Goal: Task Accomplishment & Management: Manage account settings

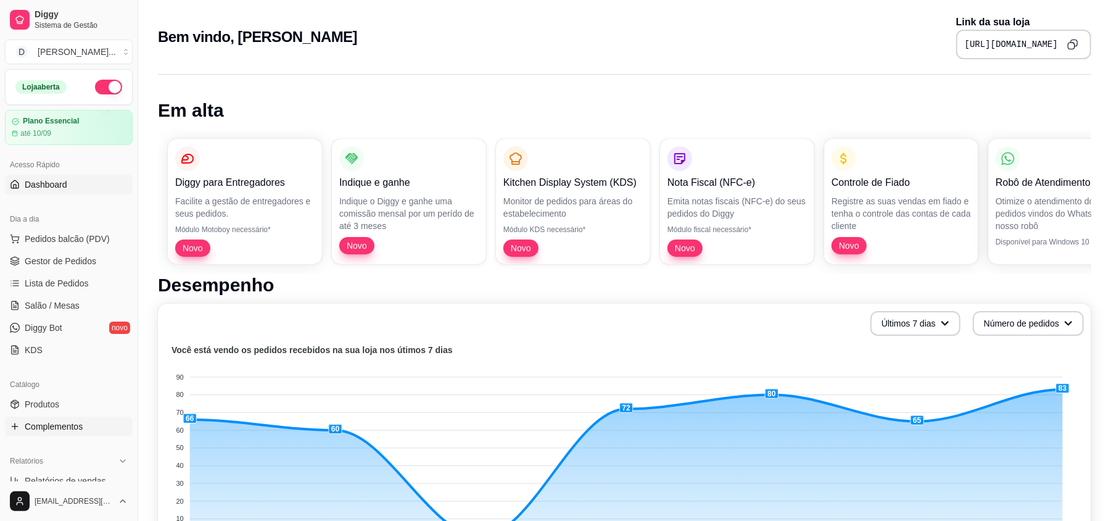
click at [63, 431] on span "Complementos" at bounding box center [54, 426] width 58 height 12
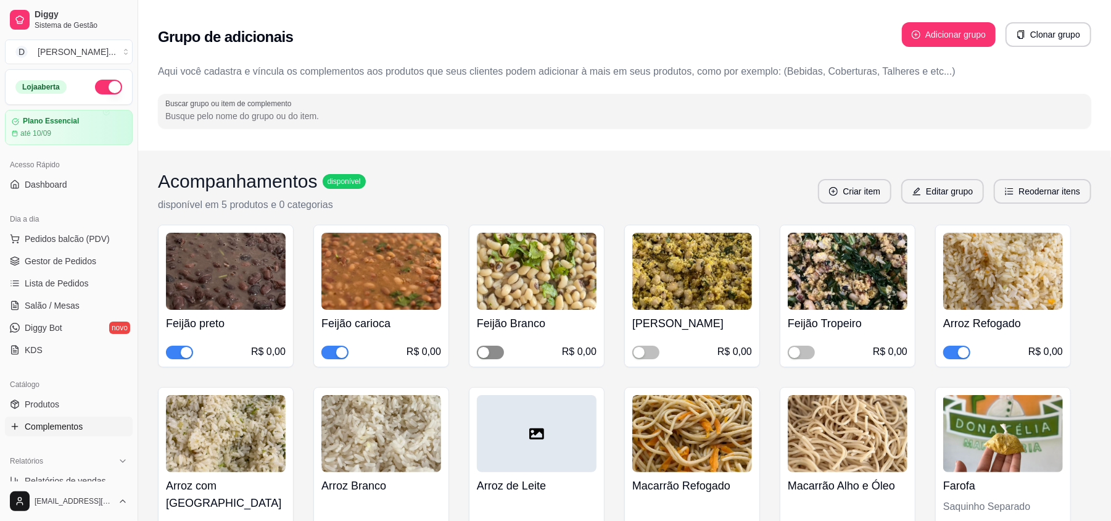
click at [492, 356] on span "button" at bounding box center [490, 352] width 27 height 14
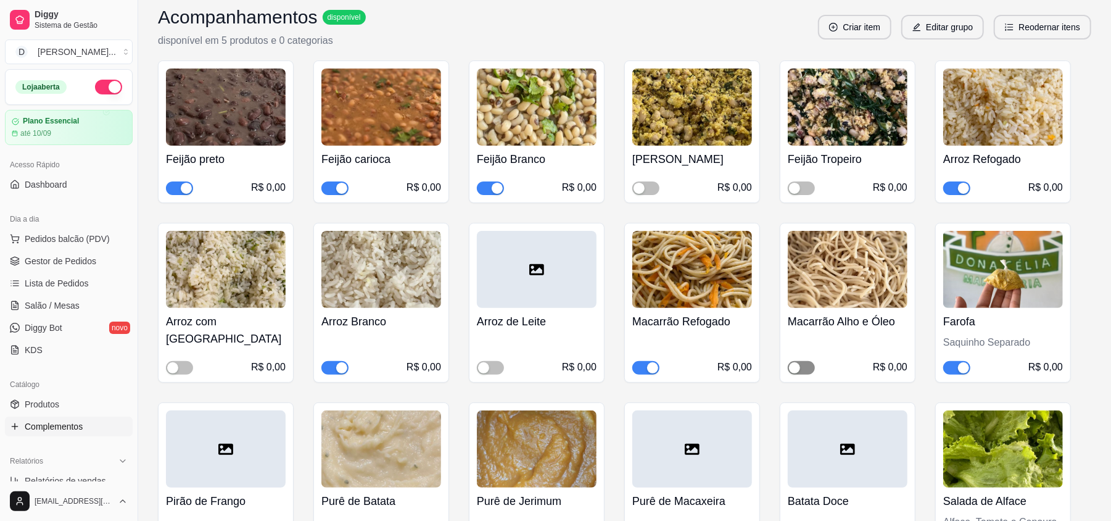
click at [795, 366] on div "button" at bounding box center [794, 367] width 11 height 11
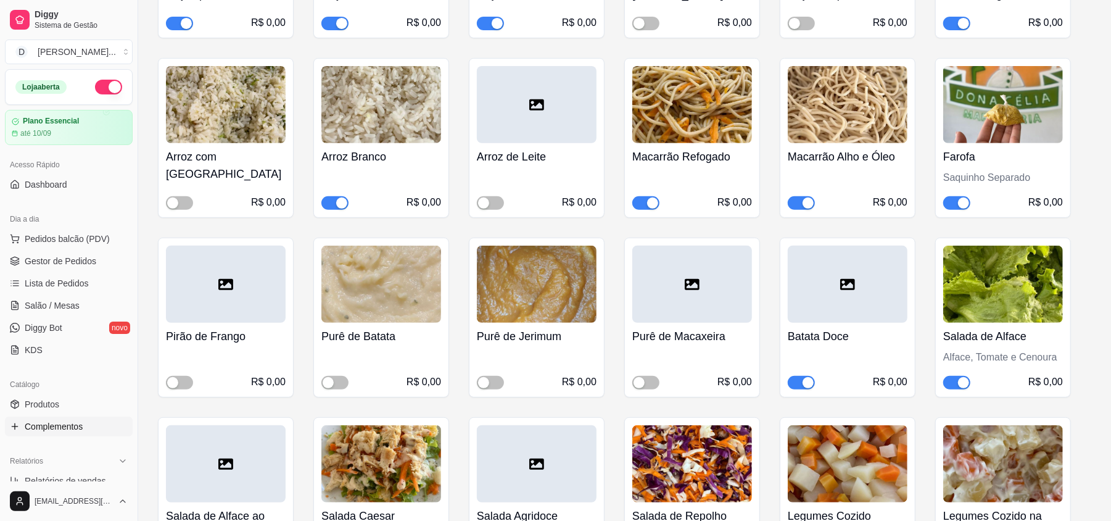
scroll to position [411, 0]
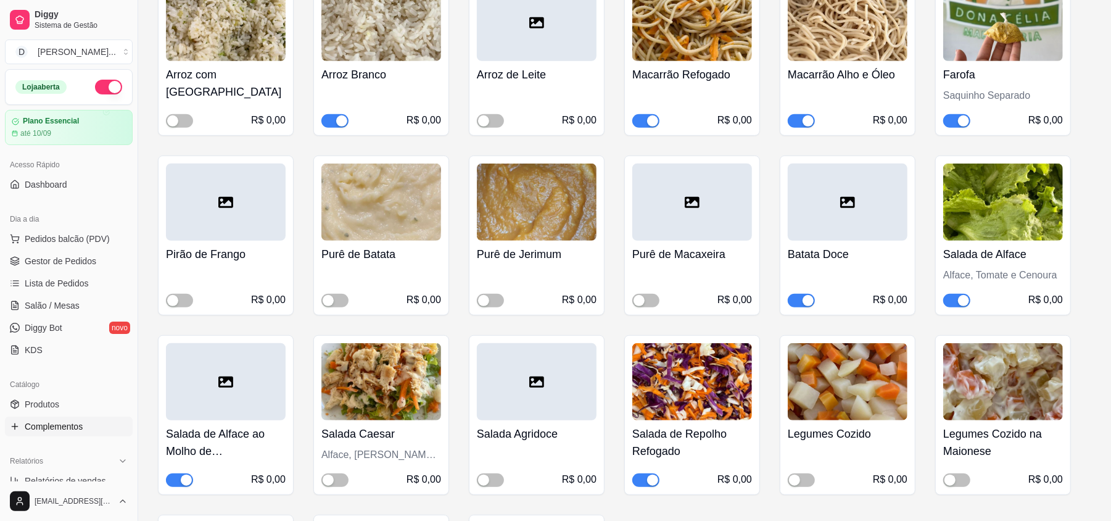
click at [799, 302] on span "button" at bounding box center [801, 301] width 27 height 14
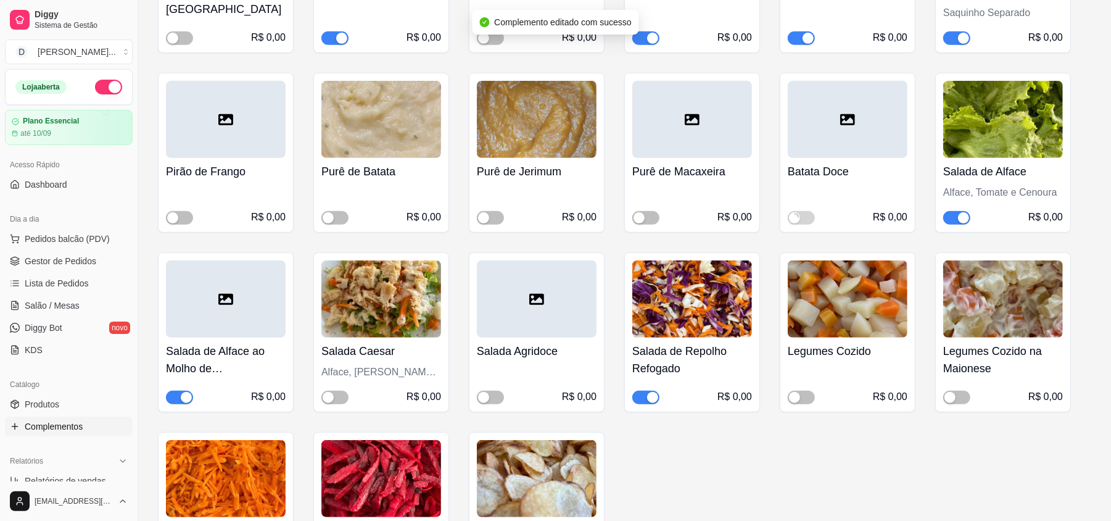
scroll to position [575, 0]
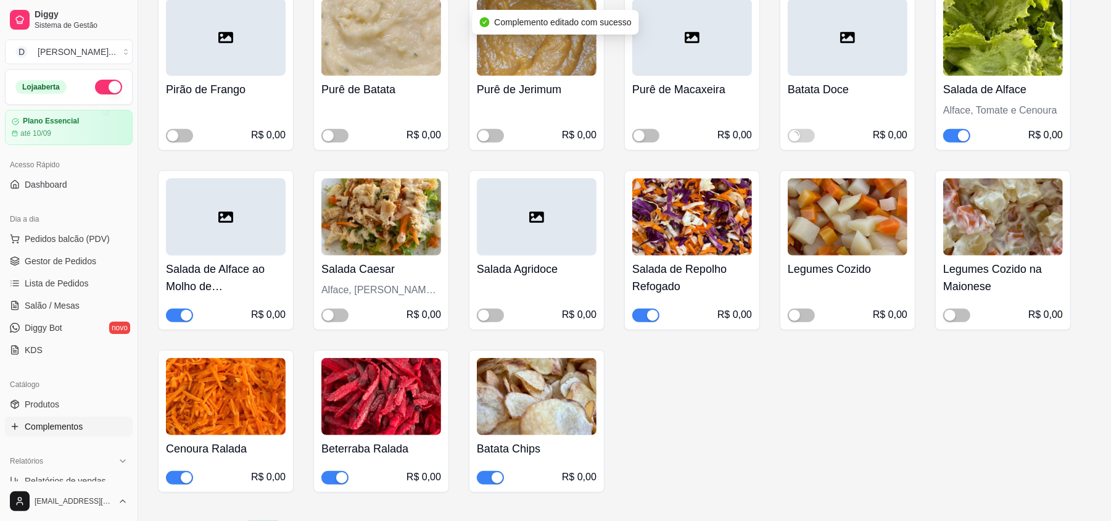
click at [651, 315] on div "button" at bounding box center [652, 315] width 11 height 11
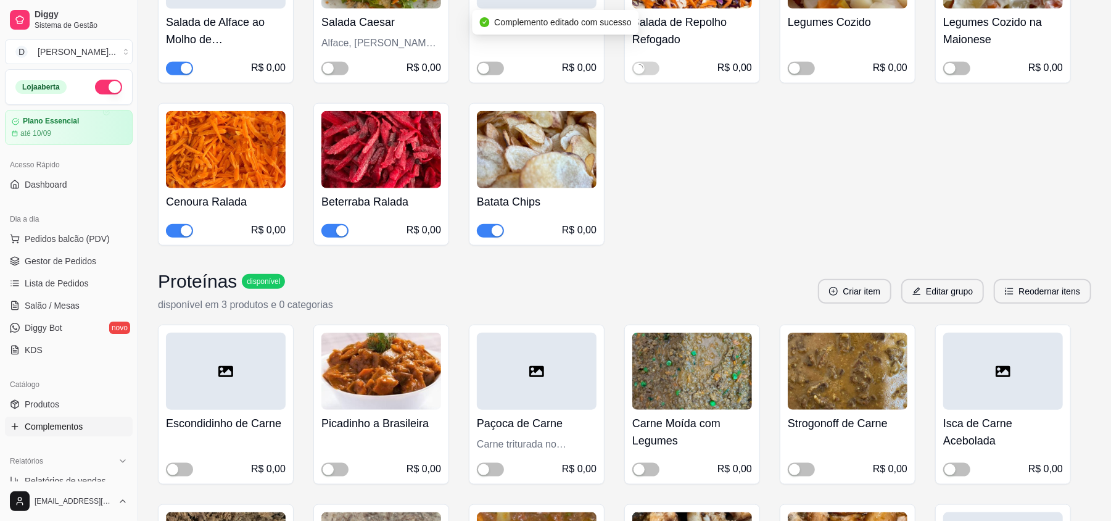
scroll to position [987, 0]
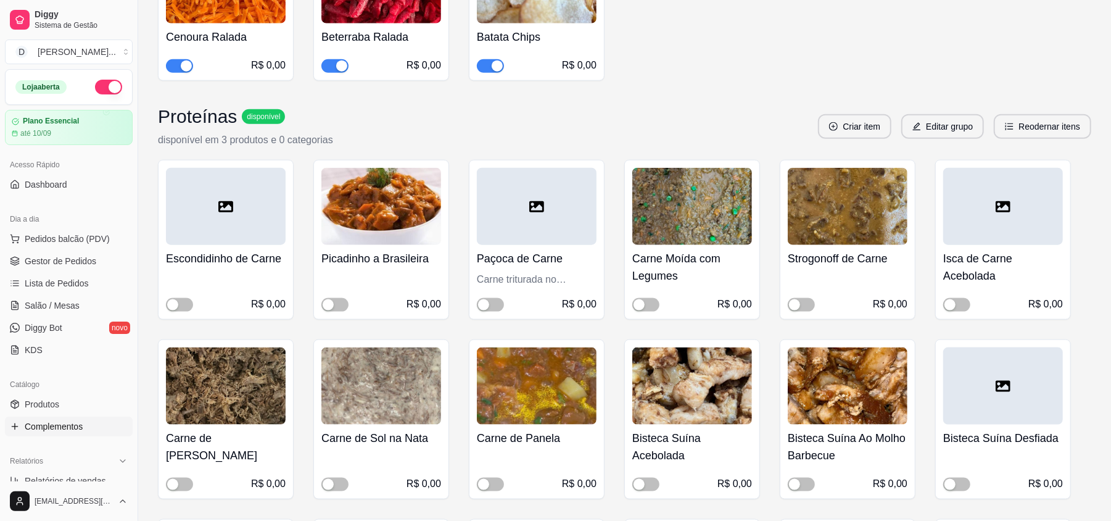
click at [815, 310] on div "R$ 0,00" at bounding box center [848, 295] width 120 height 32
click at [795, 303] on div "button" at bounding box center [794, 304] width 11 height 11
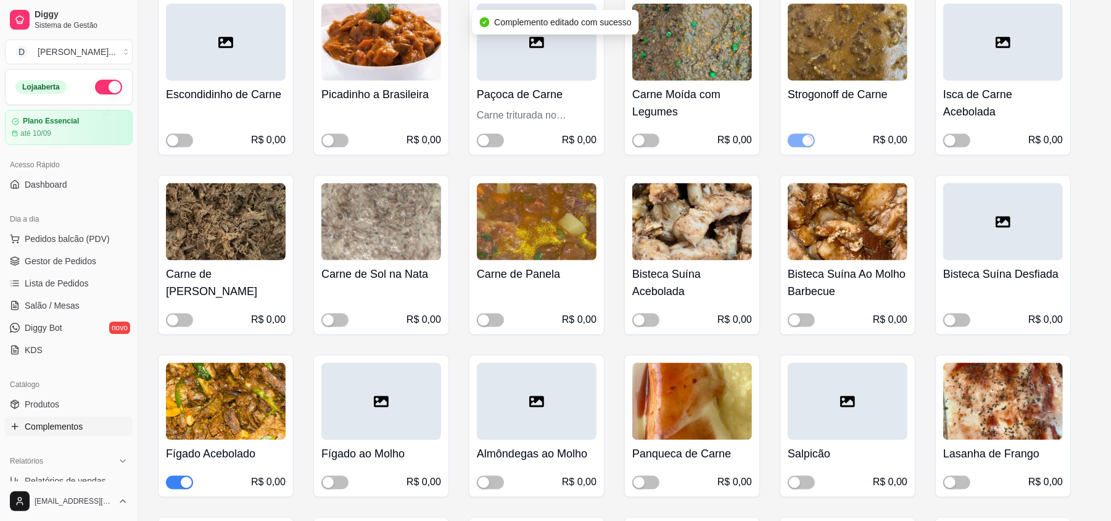
click at [176, 480] on span "button" at bounding box center [179, 483] width 27 height 14
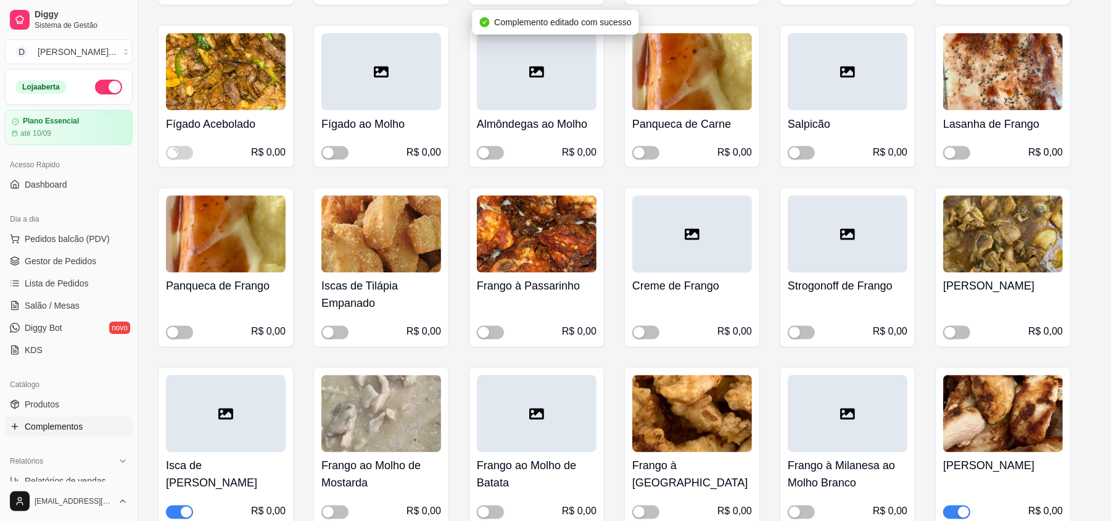
scroll to position [1727, 0]
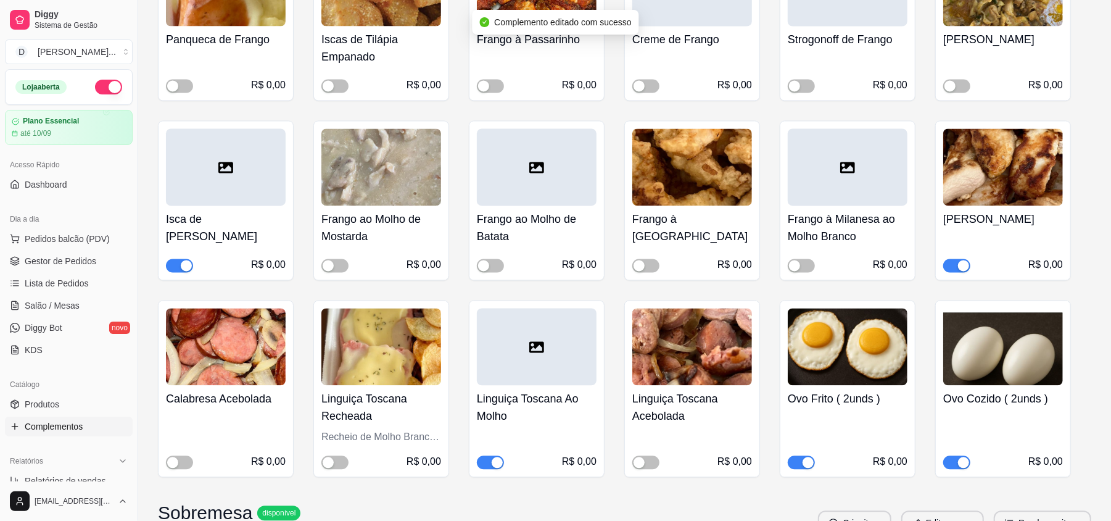
click at [491, 465] on button "button" at bounding box center [490, 462] width 27 height 14
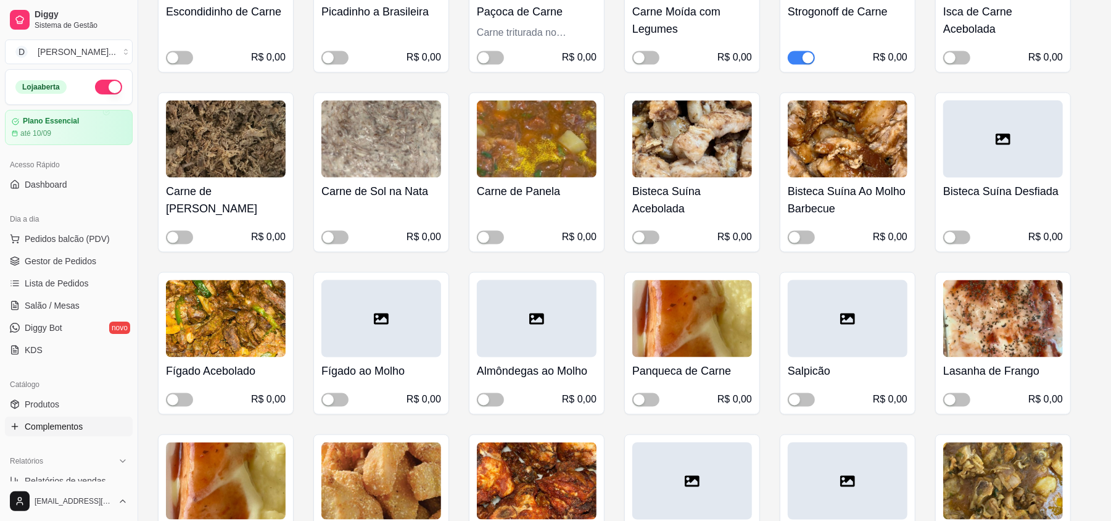
scroll to position [1316, 0]
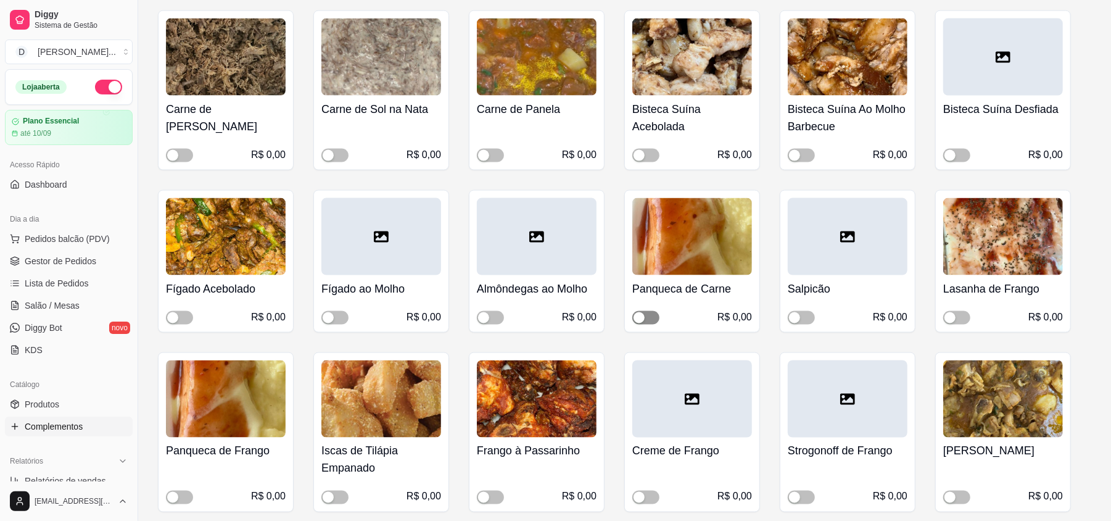
click at [643, 321] on div "button" at bounding box center [638, 317] width 11 height 11
click at [185, 498] on span "button" at bounding box center [179, 497] width 27 height 14
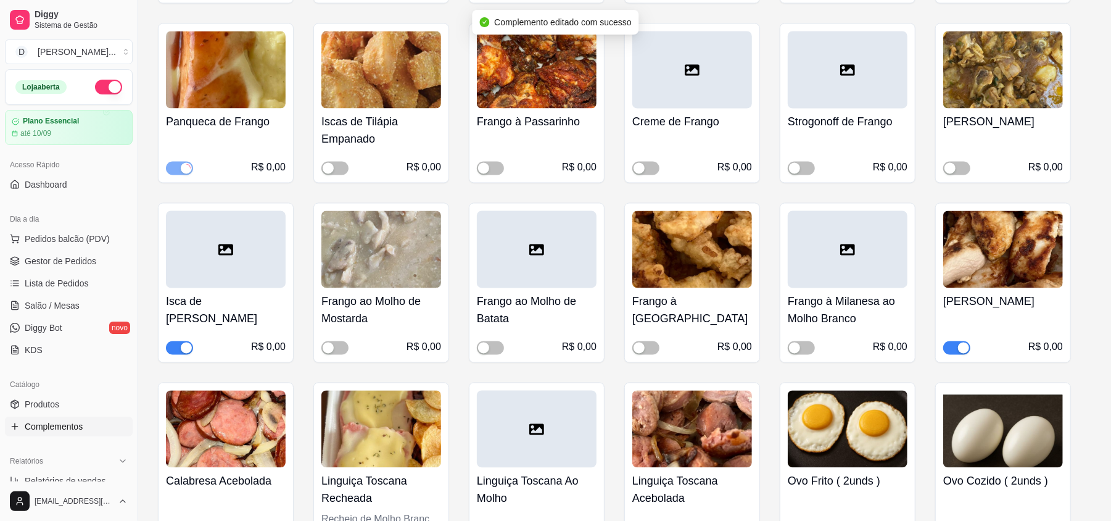
scroll to position [1727, 0]
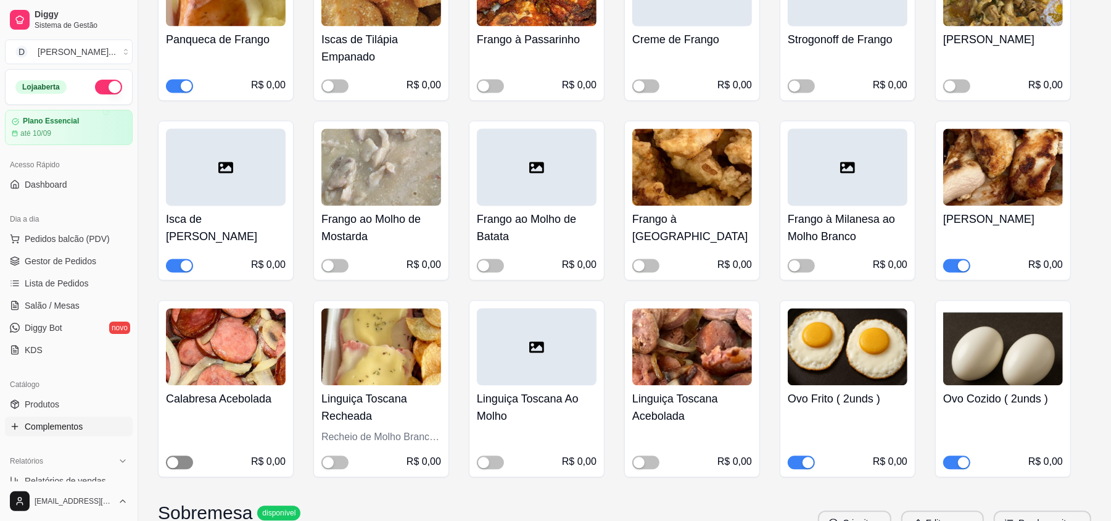
click at [183, 469] on span "button" at bounding box center [179, 462] width 27 height 14
click at [635, 464] on div "button" at bounding box center [638, 461] width 11 height 11
click at [179, 267] on span "button" at bounding box center [179, 265] width 27 height 14
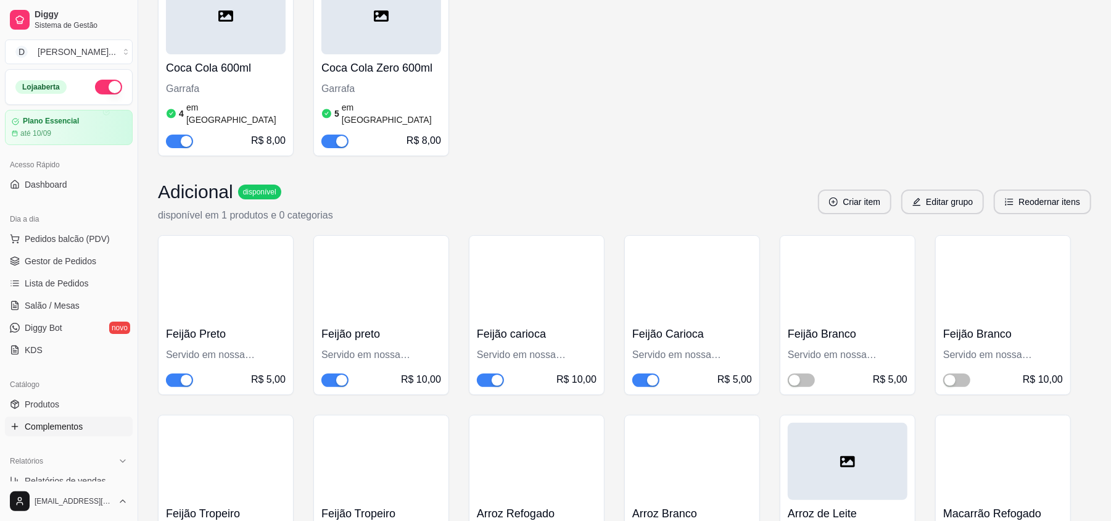
scroll to position [3618, 0]
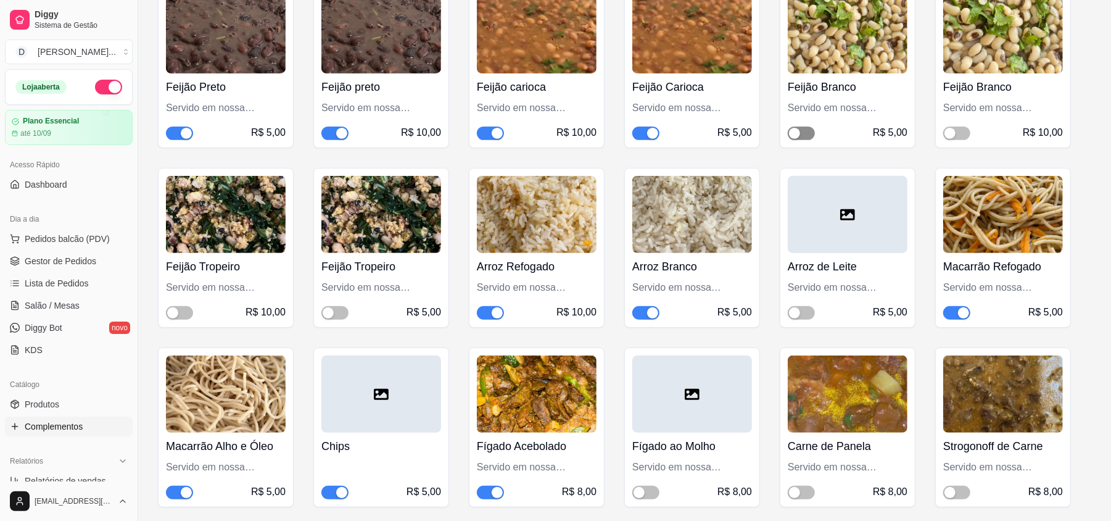
click at [807, 128] on span "button" at bounding box center [801, 133] width 27 height 14
click at [962, 132] on span "button" at bounding box center [956, 133] width 27 height 14
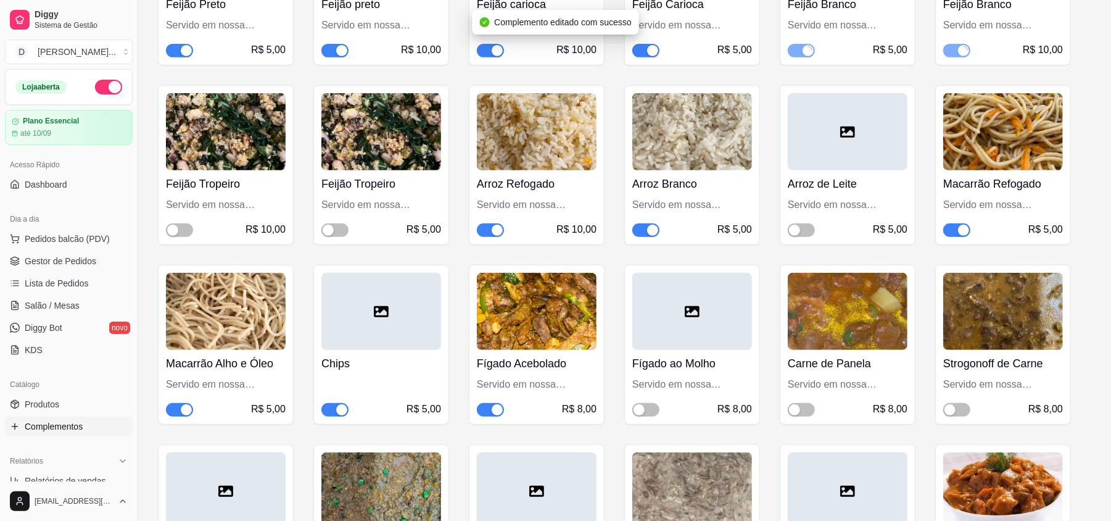
scroll to position [3783, 0]
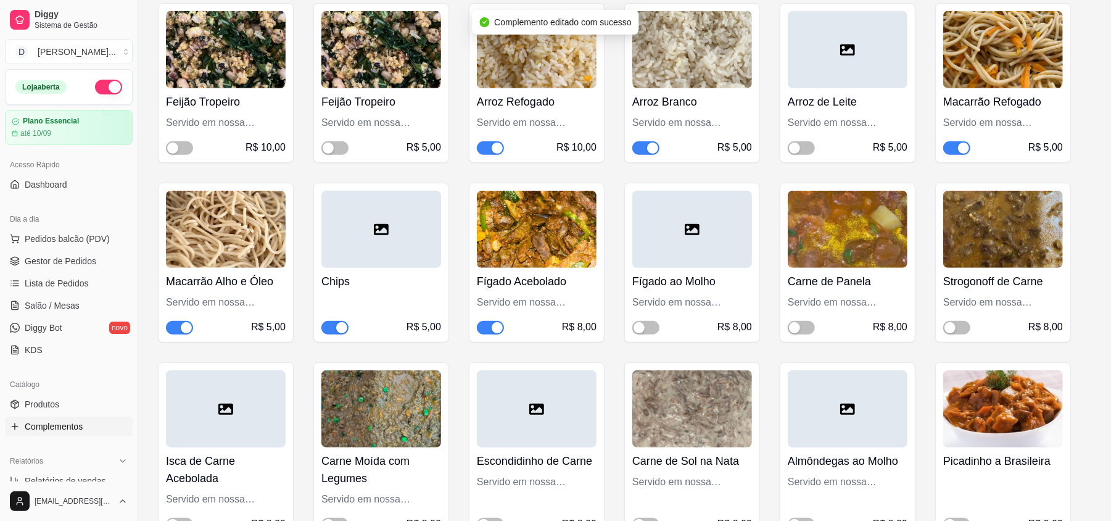
click at [496, 326] on div "button" at bounding box center [497, 327] width 11 height 11
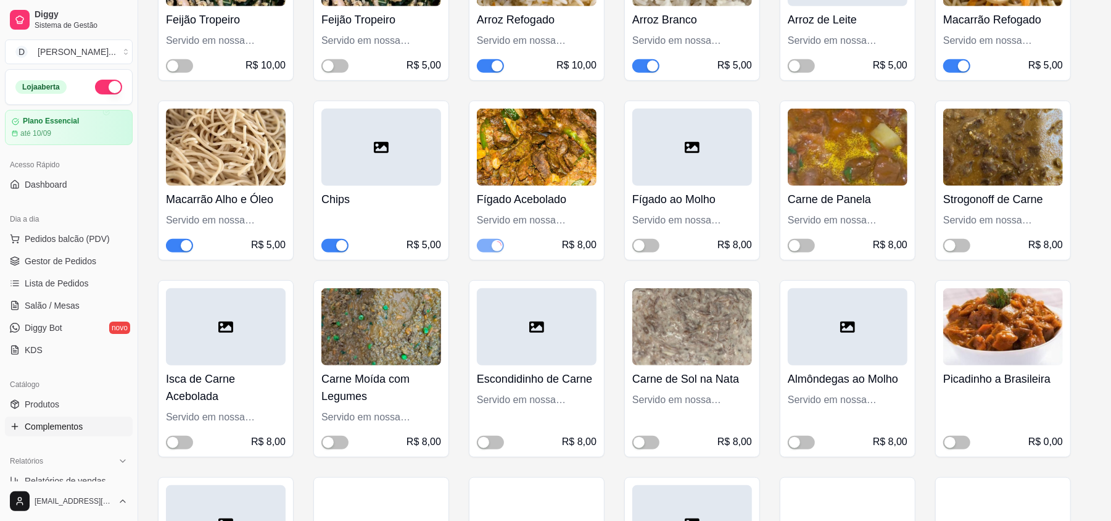
scroll to position [3947, 0]
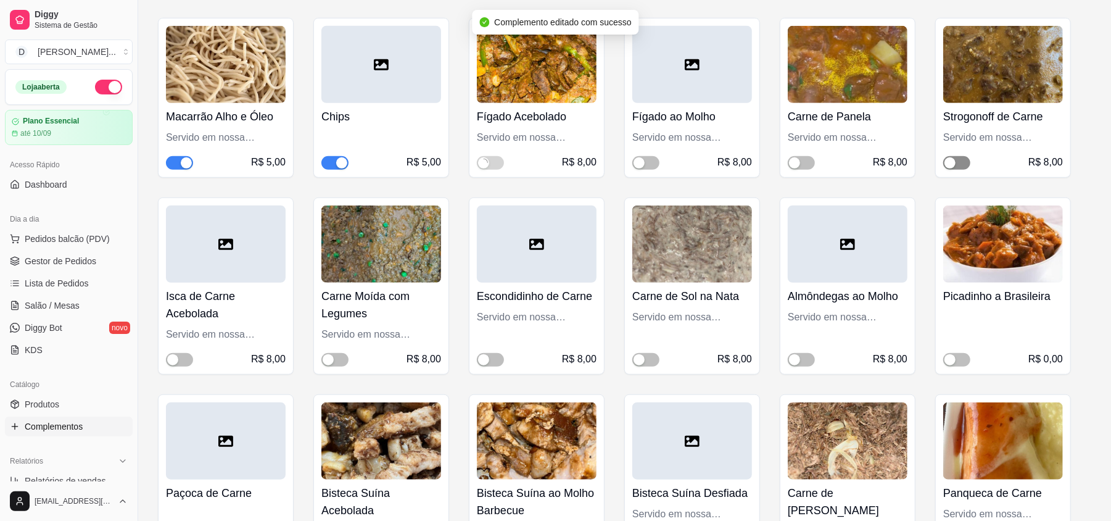
click at [954, 158] on div "button" at bounding box center [949, 162] width 11 height 11
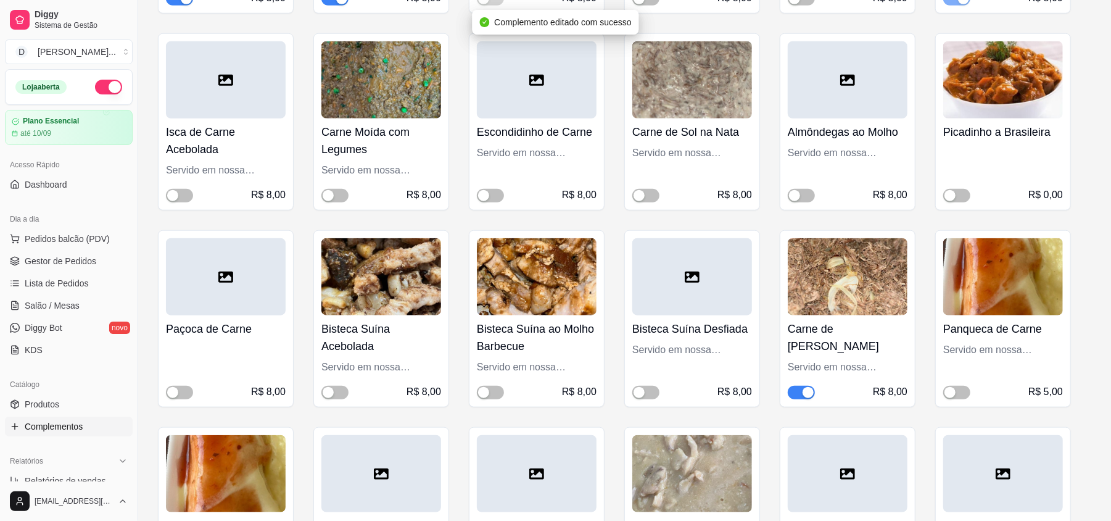
scroll to position [4194, 0]
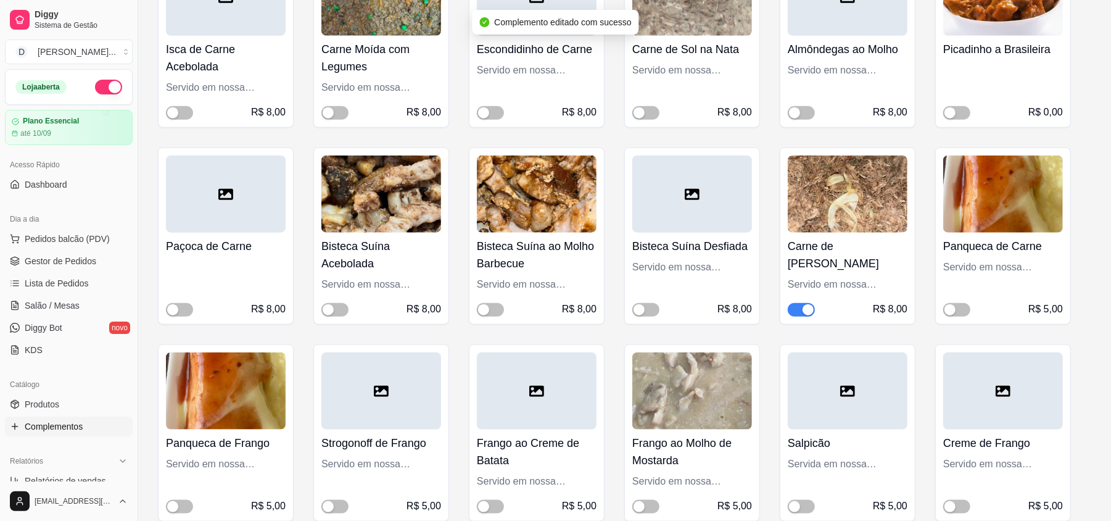
click at [794, 311] on span "button" at bounding box center [801, 310] width 27 height 14
click at [948, 307] on div "button" at bounding box center [949, 309] width 11 height 11
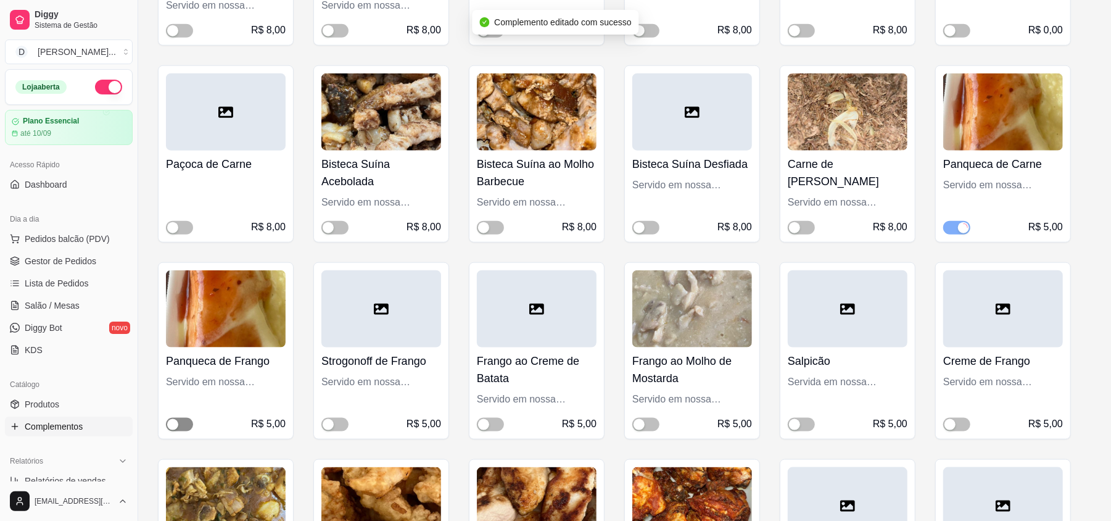
click at [176, 424] on div "button" at bounding box center [172, 424] width 11 height 11
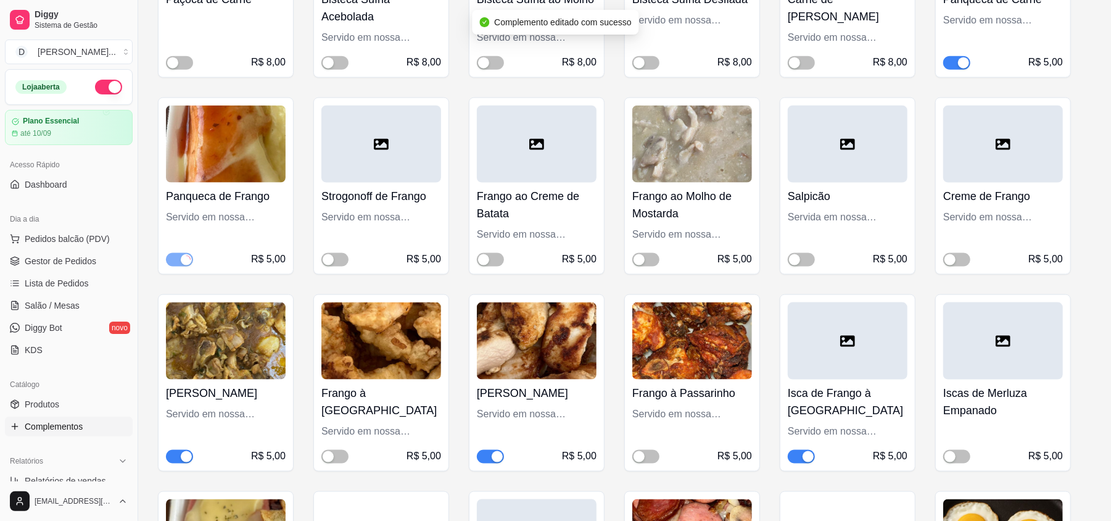
scroll to position [4523, 0]
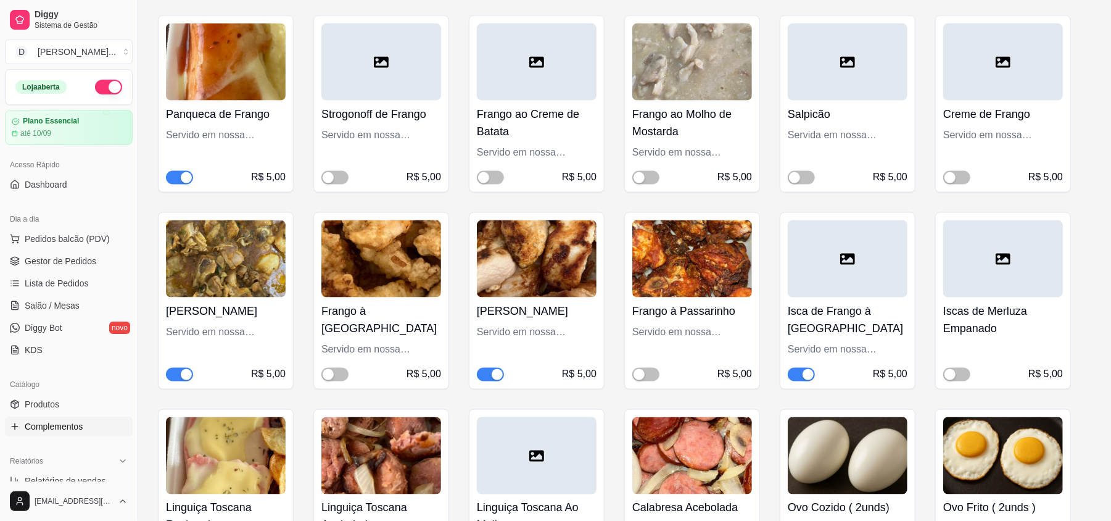
click at [184, 370] on div "button" at bounding box center [186, 374] width 11 height 11
click at [797, 377] on span "button" at bounding box center [801, 375] width 27 height 14
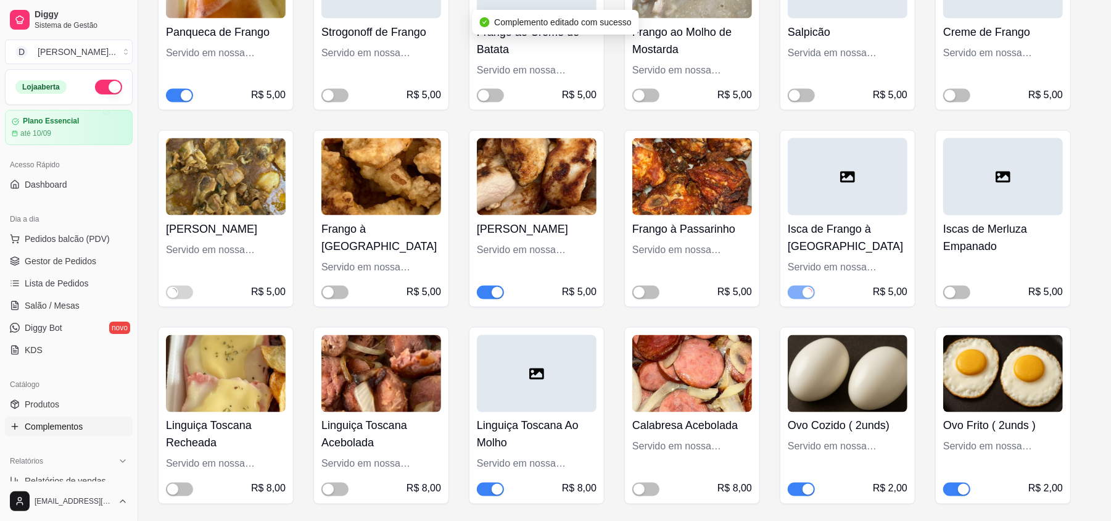
scroll to position [4687, 0]
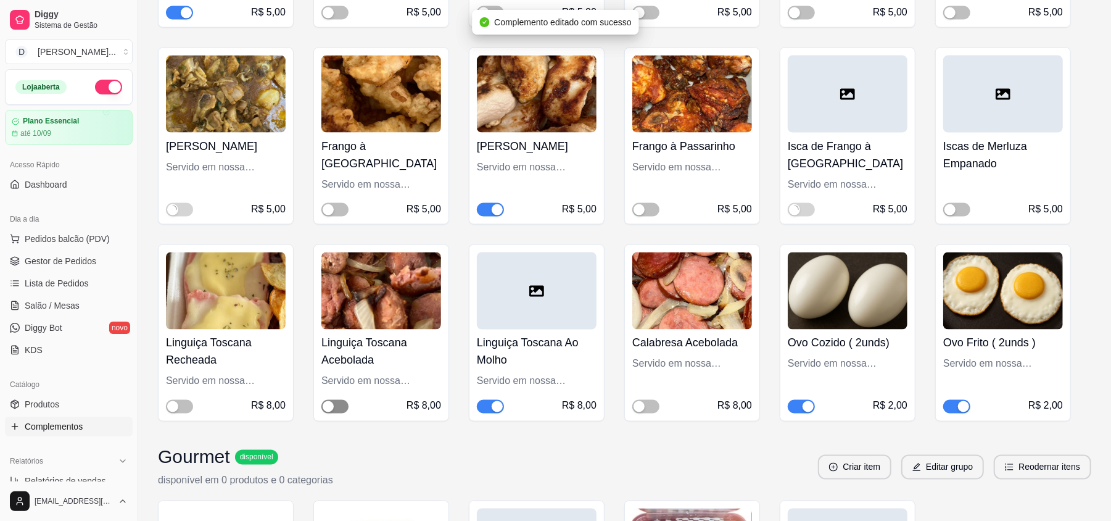
click at [340, 401] on span "button" at bounding box center [334, 407] width 27 height 14
click at [494, 401] on div "button" at bounding box center [497, 406] width 11 height 11
click at [641, 405] on div "button" at bounding box center [638, 406] width 11 height 11
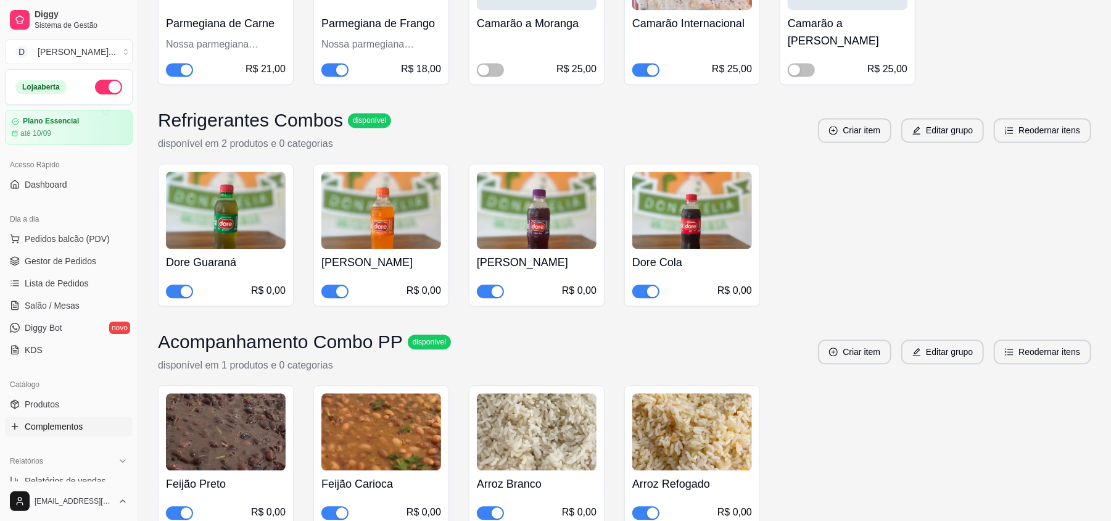
scroll to position [5098, 0]
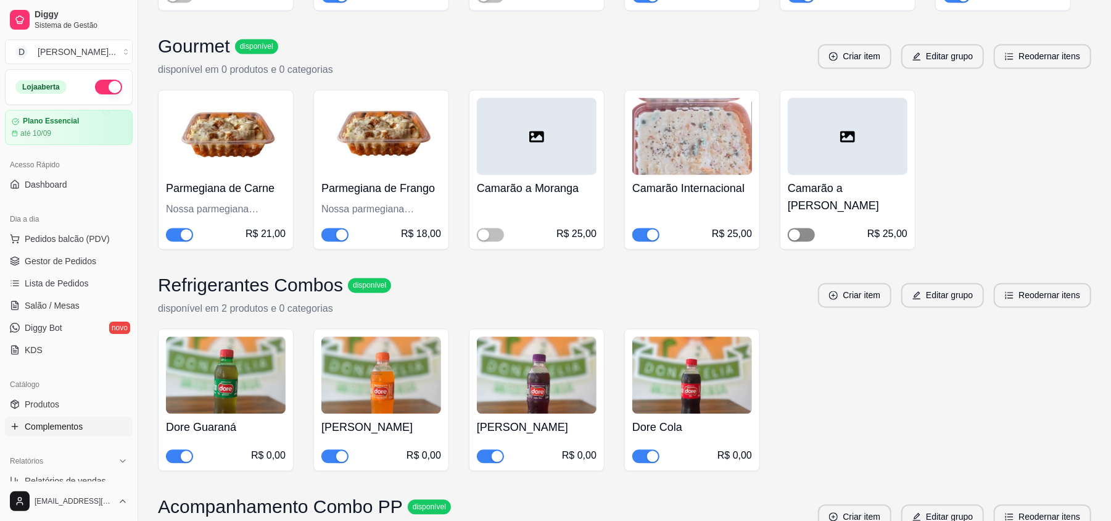
click at [802, 228] on span "button" at bounding box center [801, 235] width 27 height 14
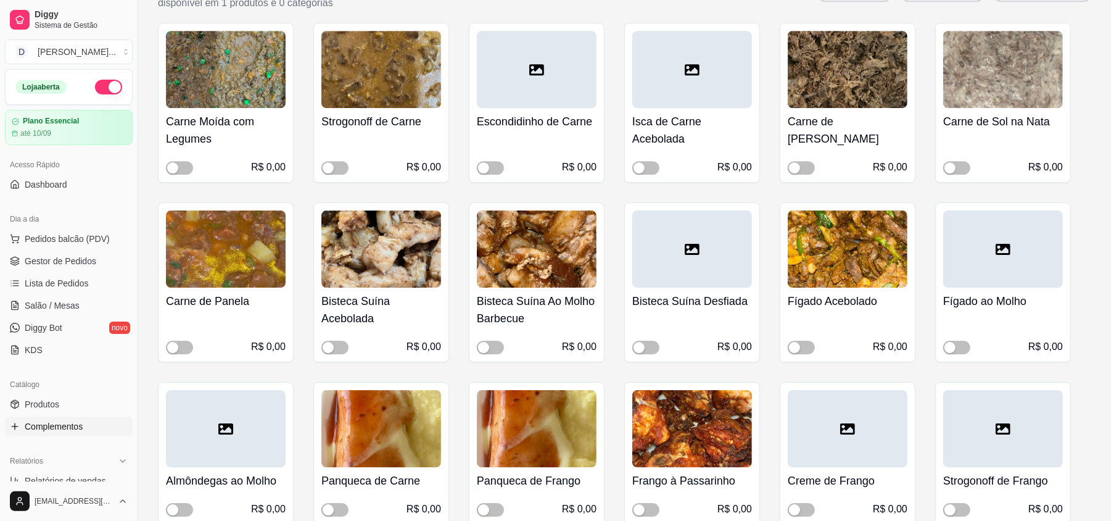
scroll to position [6250, 0]
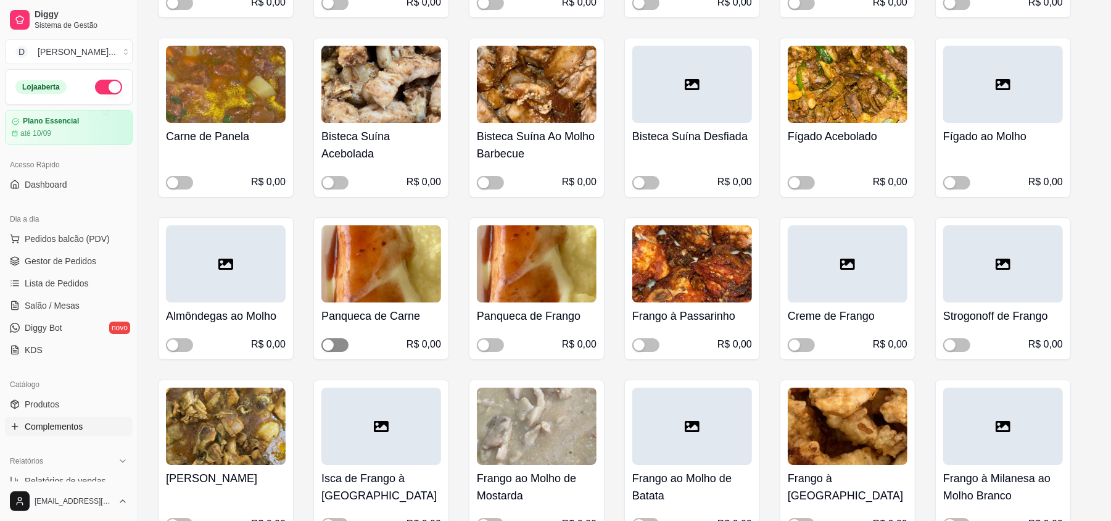
click at [336, 338] on span "button" at bounding box center [334, 345] width 27 height 14
click at [488, 339] on div "button" at bounding box center [483, 344] width 11 height 11
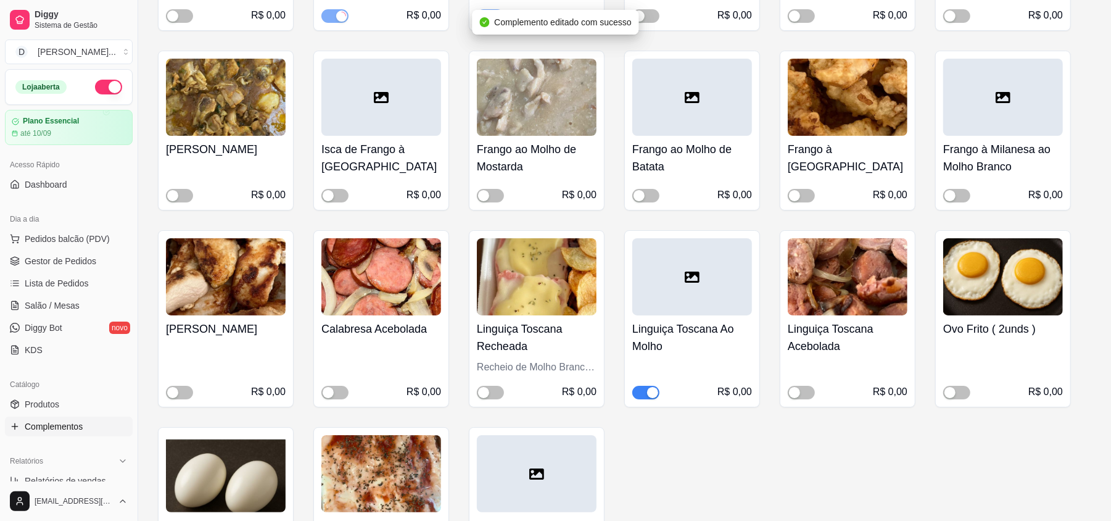
scroll to position [6743, 0]
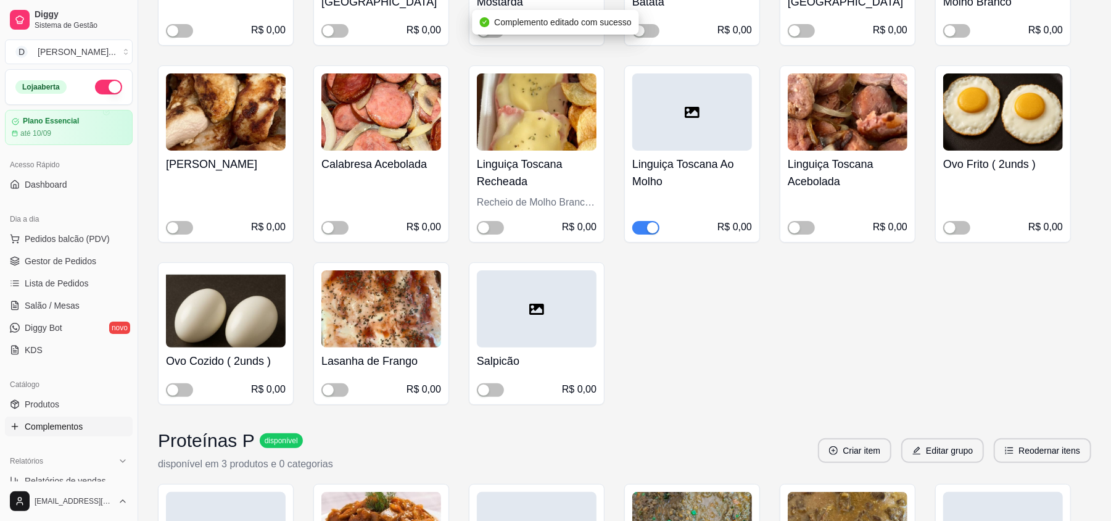
click at [641, 221] on span "button" at bounding box center [645, 228] width 27 height 14
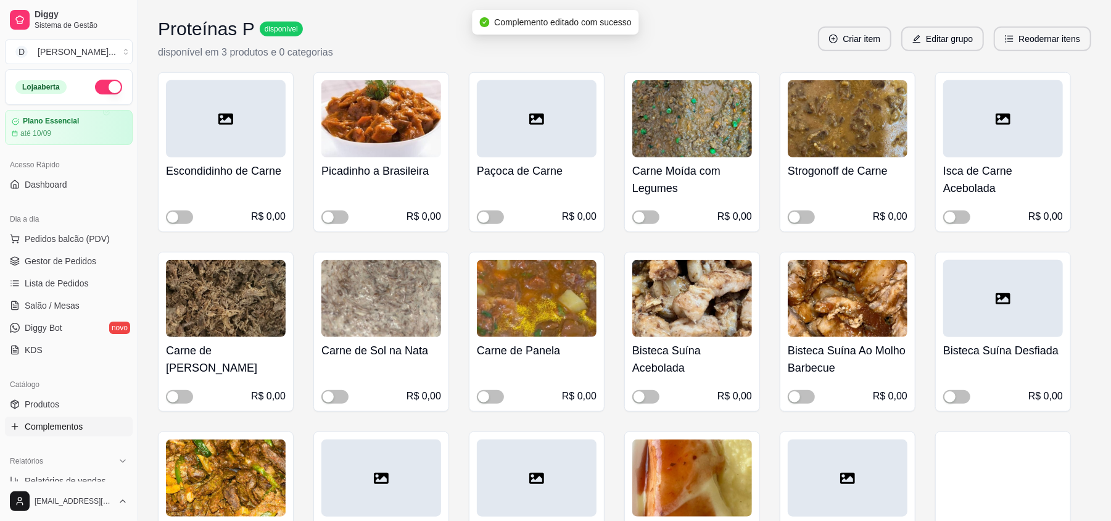
scroll to position [7072, 0]
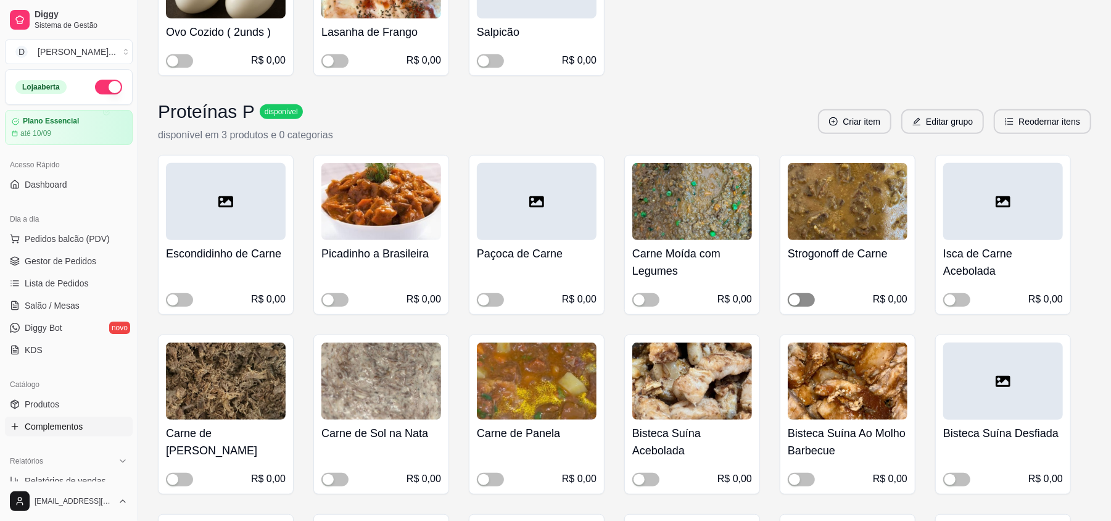
click at [807, 293] on span "button" at bounding box center [801, 300] width 27 height 14
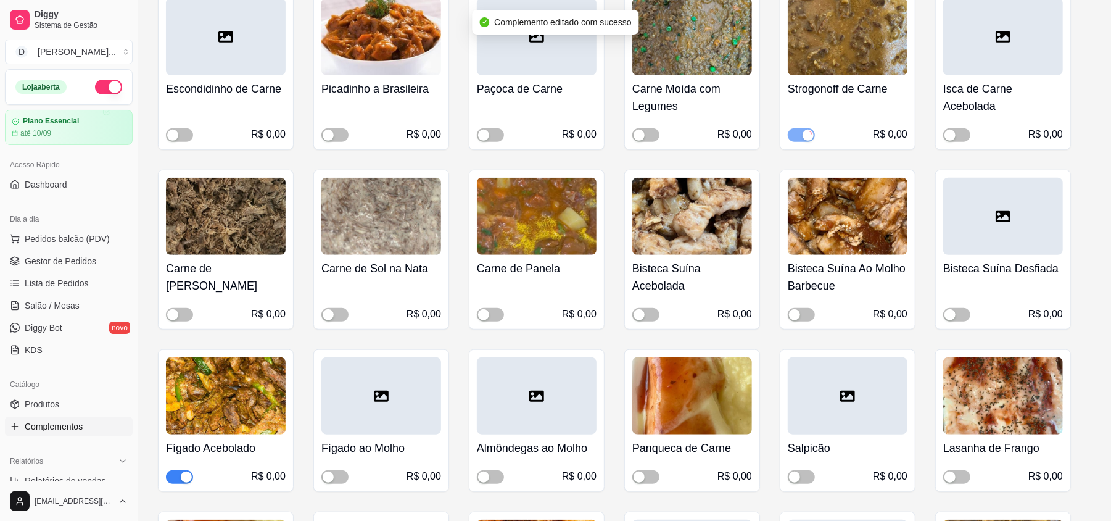
scroll to position [7319, 0]
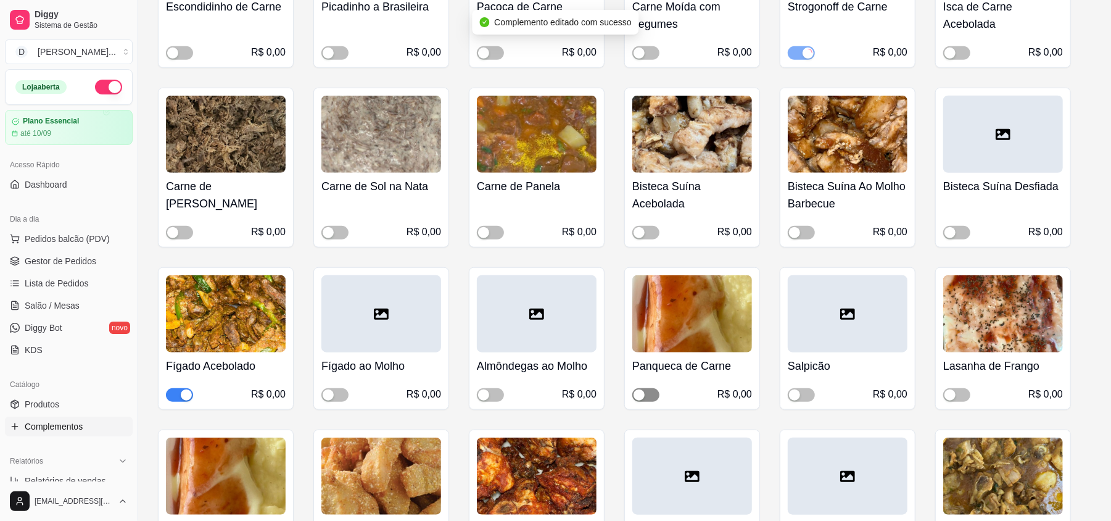
click at [645, 388] on span "button" at bounding box center [645, 395] width 27 height 14
click at [181, 389] on div "button" at bounding box center [186, 394] width 11 height 11
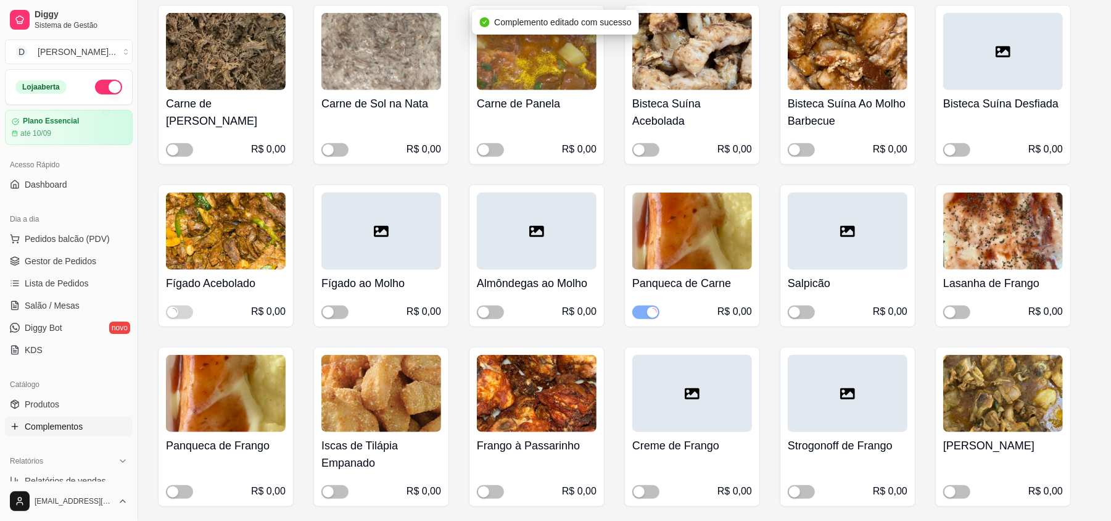
scroll to position [7483, 0]
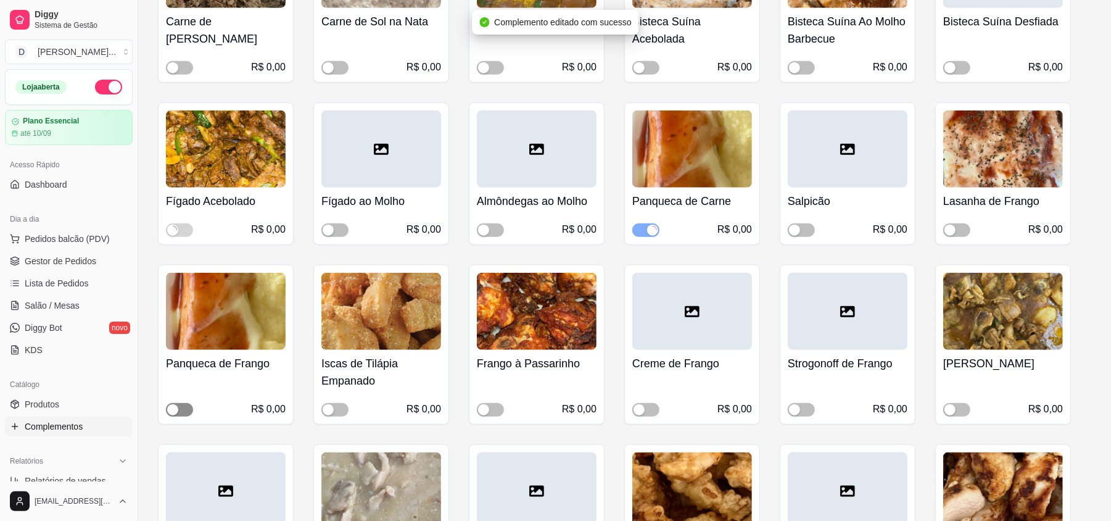
click at [188, 403] on span "button" at bounding box center [179, 410] width 27 height 14
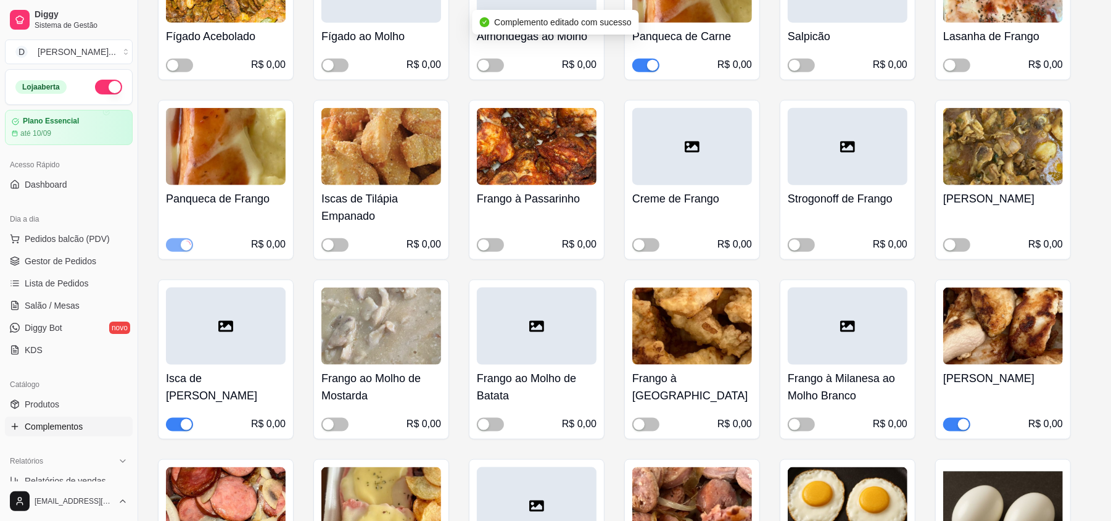
scroll to position [7730, 0]
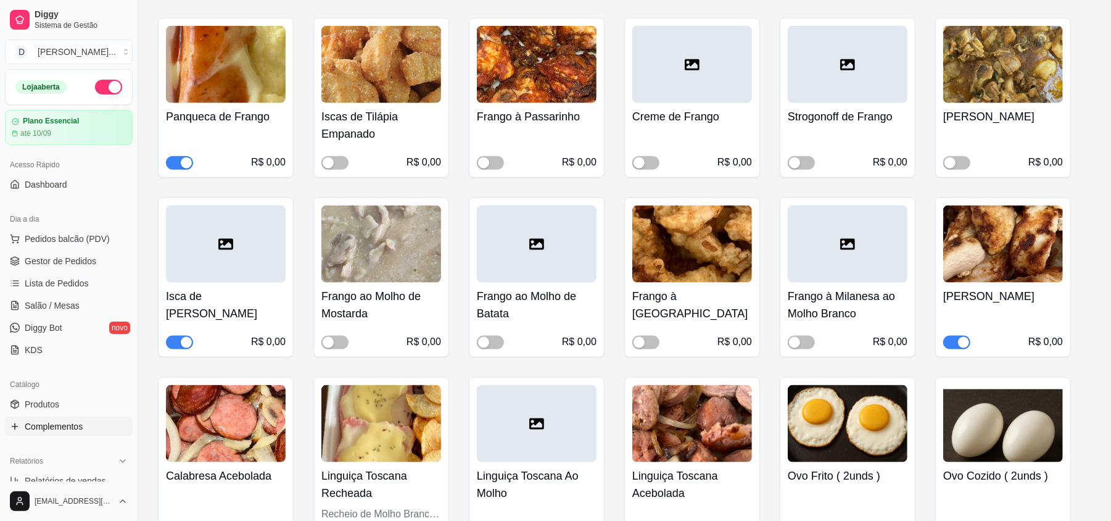
click at [189, 337] on div "button" at bounding box center [186, 342] width 11 height 11
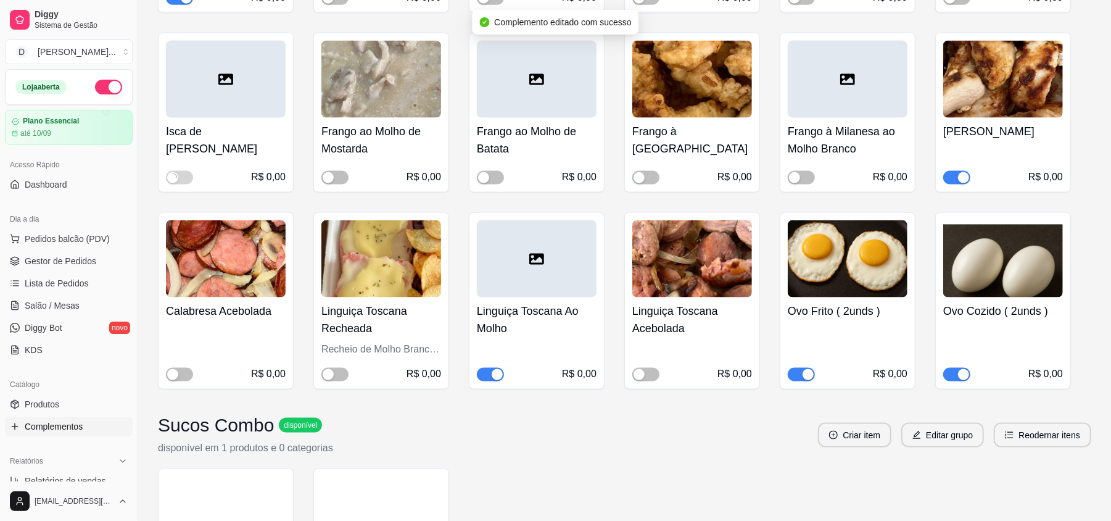
scroll to position [7977, 0]
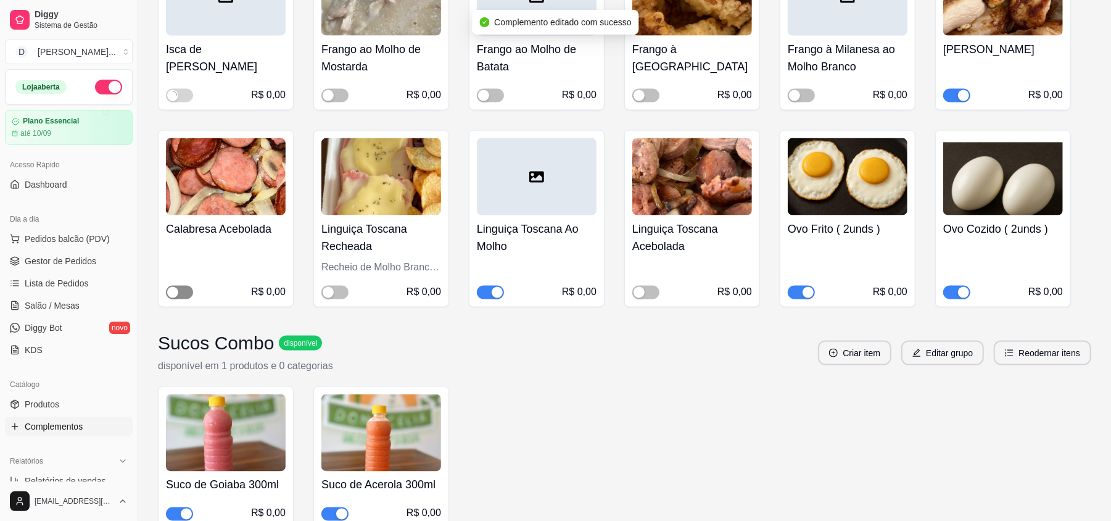
click at [178, 286] on button "button" at bounding box center [179, 293] width 27 height 14
click at [490, 286] on span "button" at bounding box center [490, 293] width 27 height 14
click at [643, 287] on div "button" at bounding box center [638, 292] width 11 height 11
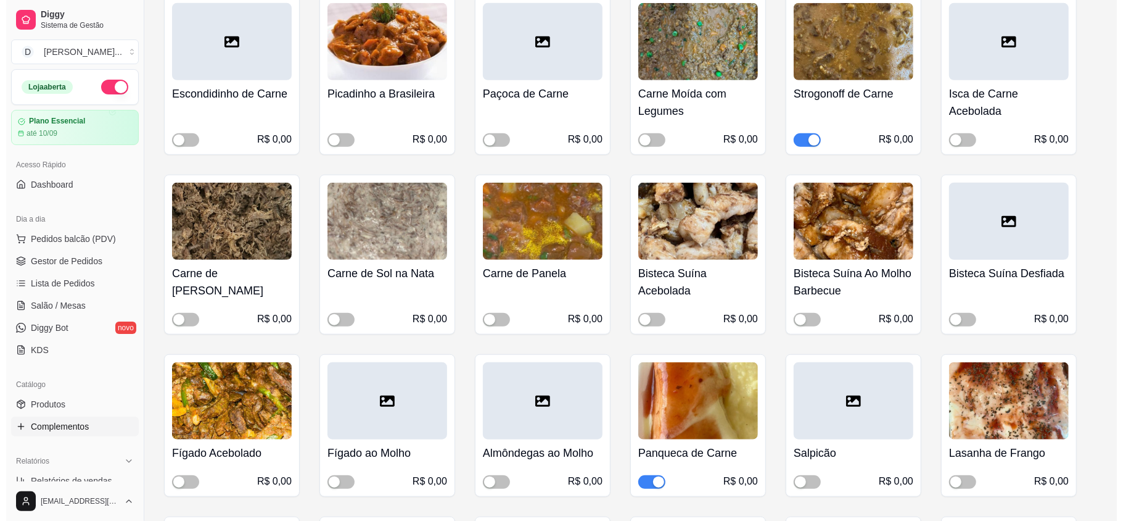
scroll to position [6656, 0]
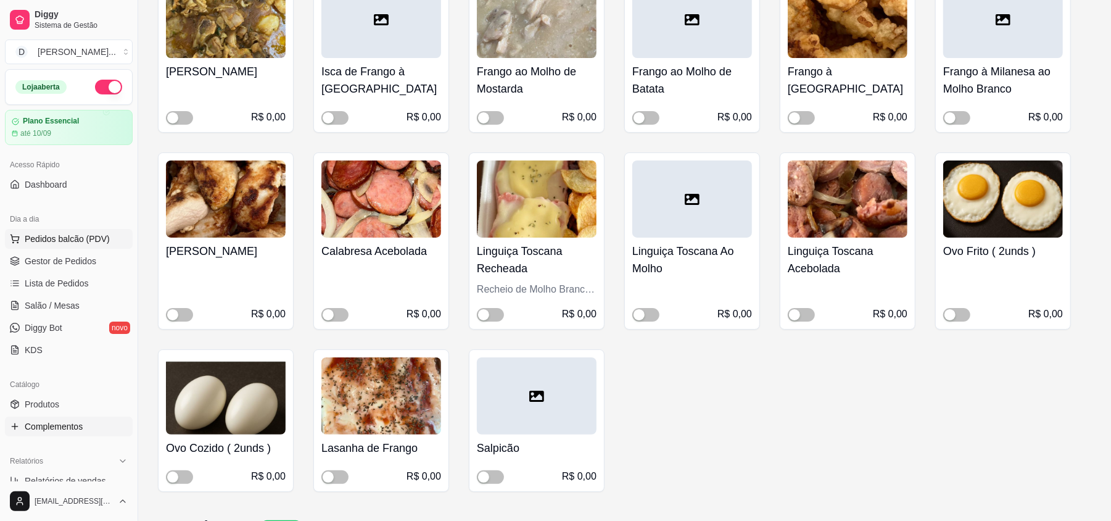
click at [67, 242] on span "Pedidos balcão (PDV)" at bounding box center [67, 239] width 85 height 12
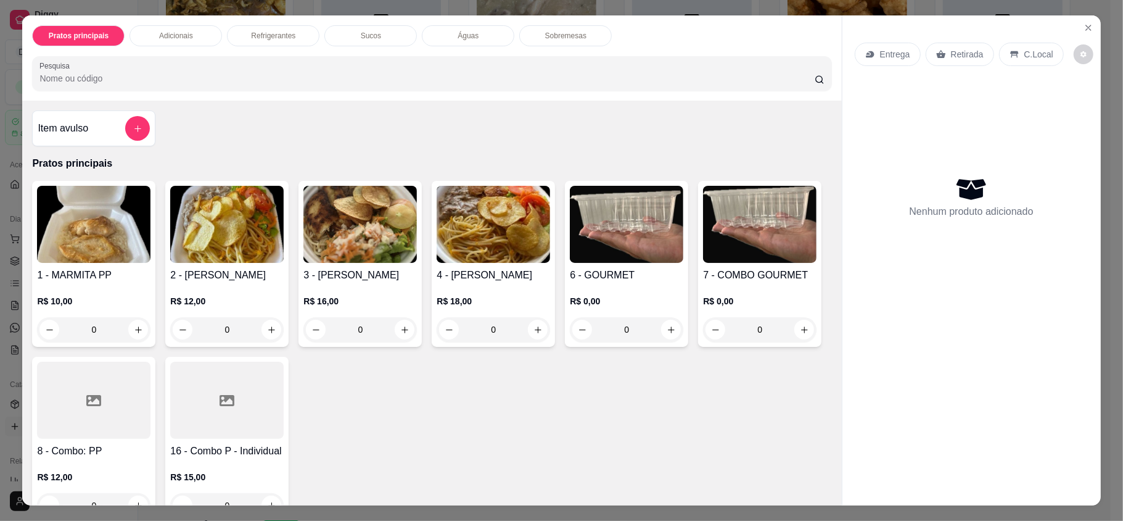
click at [243, 250] on img at bounding box center [226, 224] width 113 height 77
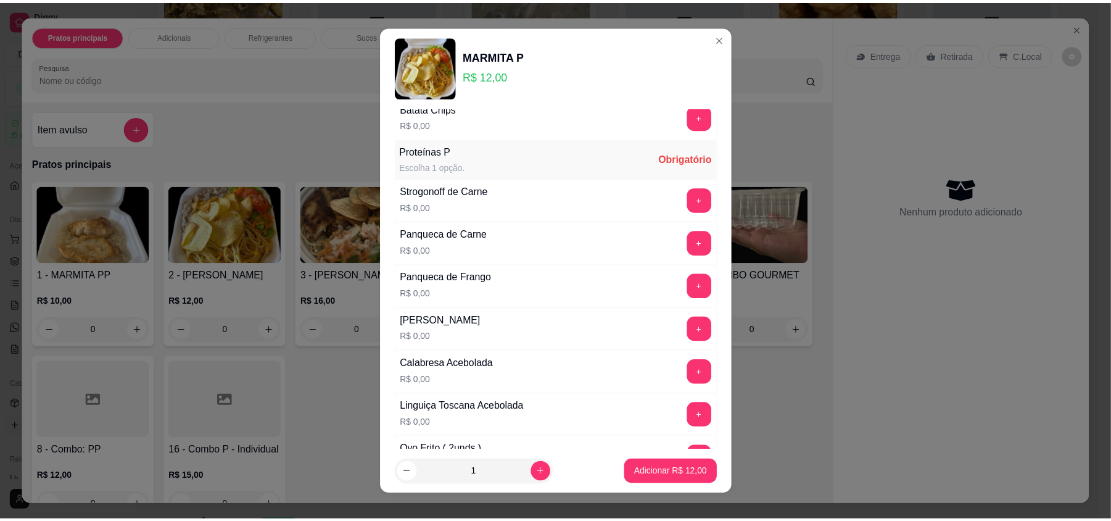
scroll to position [657, 0]
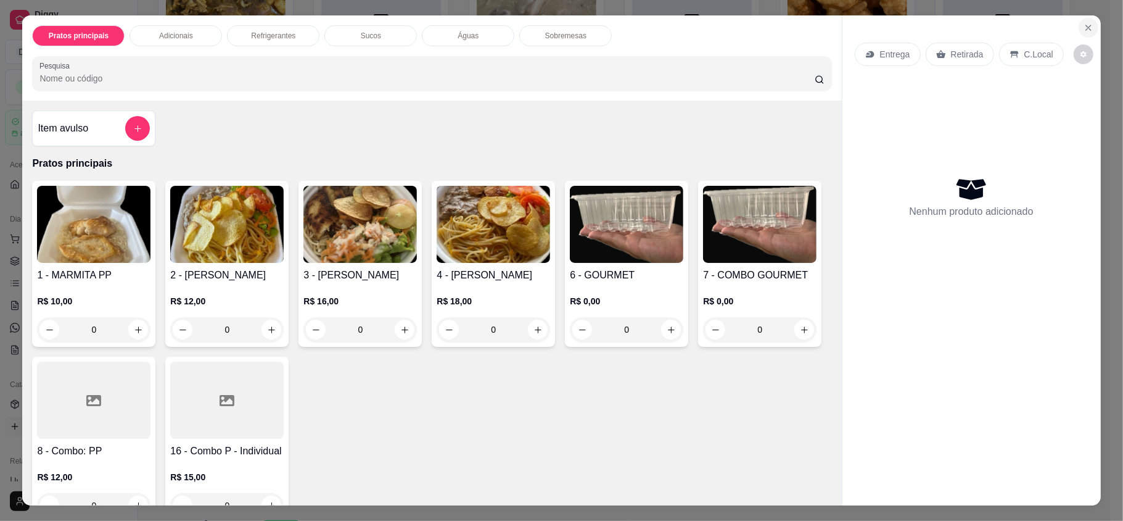
click at [1089, 28] on button "Close" at bounding box center [1089, 28] width 20 height 20
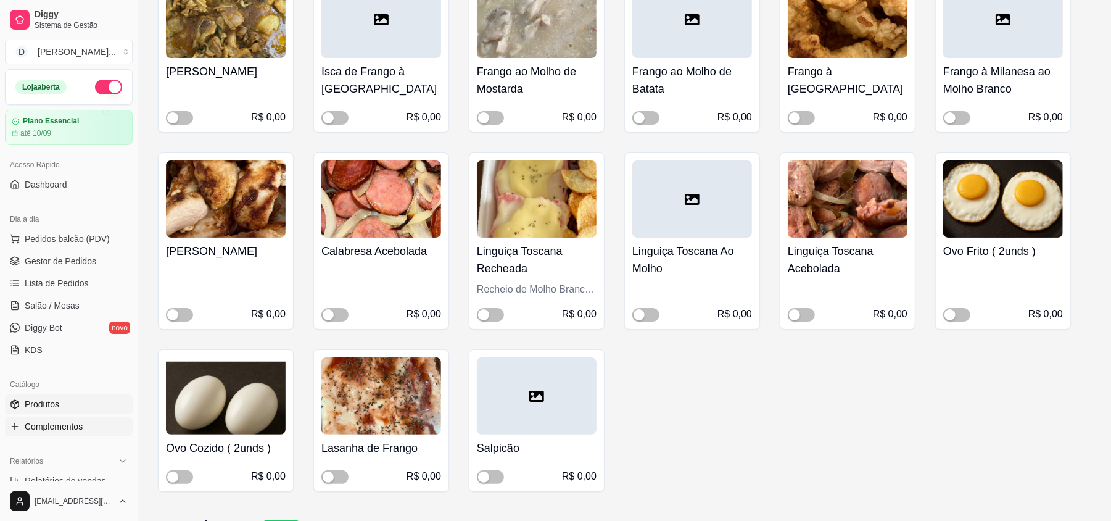
click at [52, 411] on link "Produtos" at bounding box center [69, 404] width 128 height 20
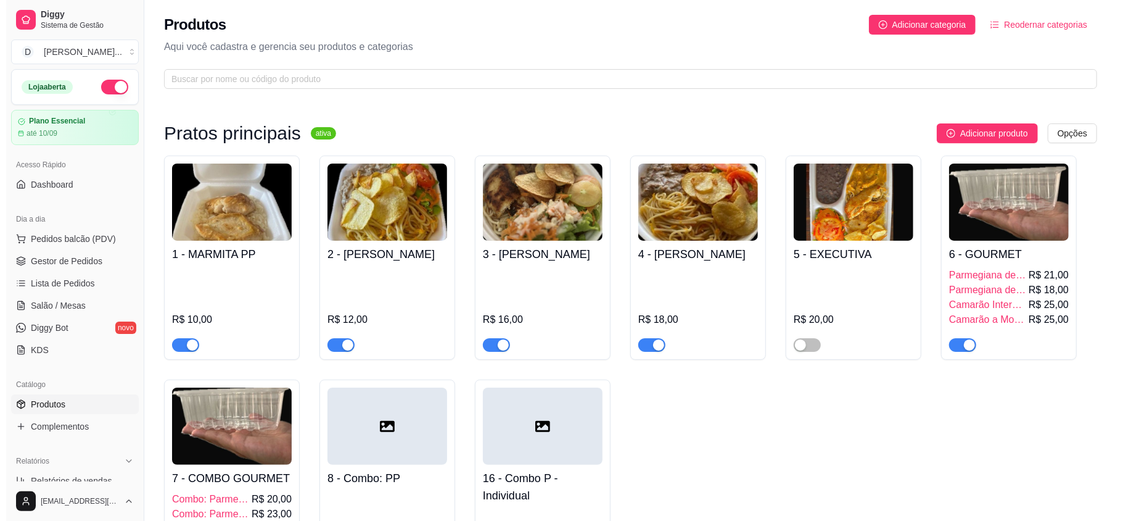
scroll to position [164, 0]
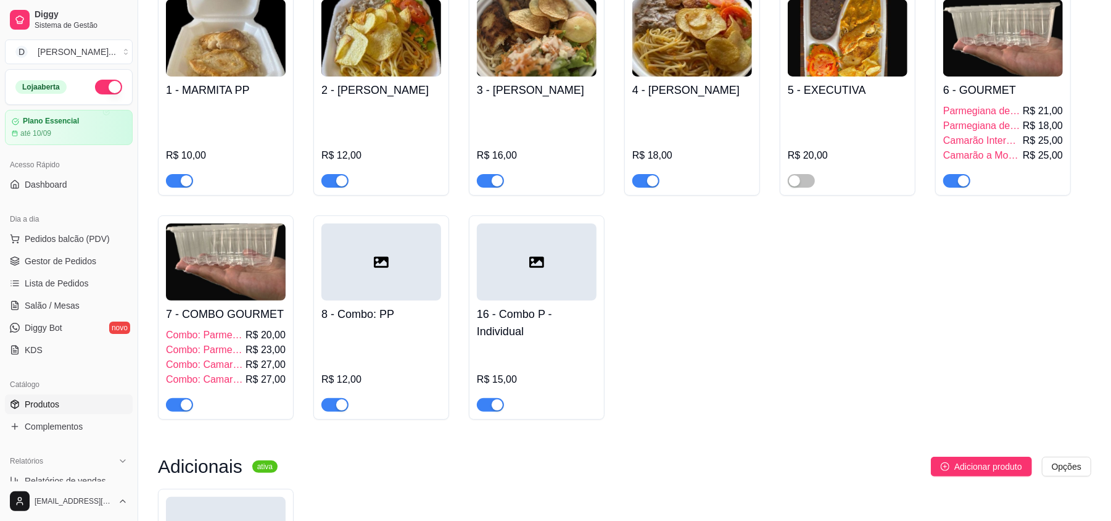
click at [395, 333] on div "R$ 12,00" at bounding box center [381, 370] width 120 height 84
click at [200, 359] on span "Combo: Camarão Internacional" at bounding box center [204, 364] width 77 height 15
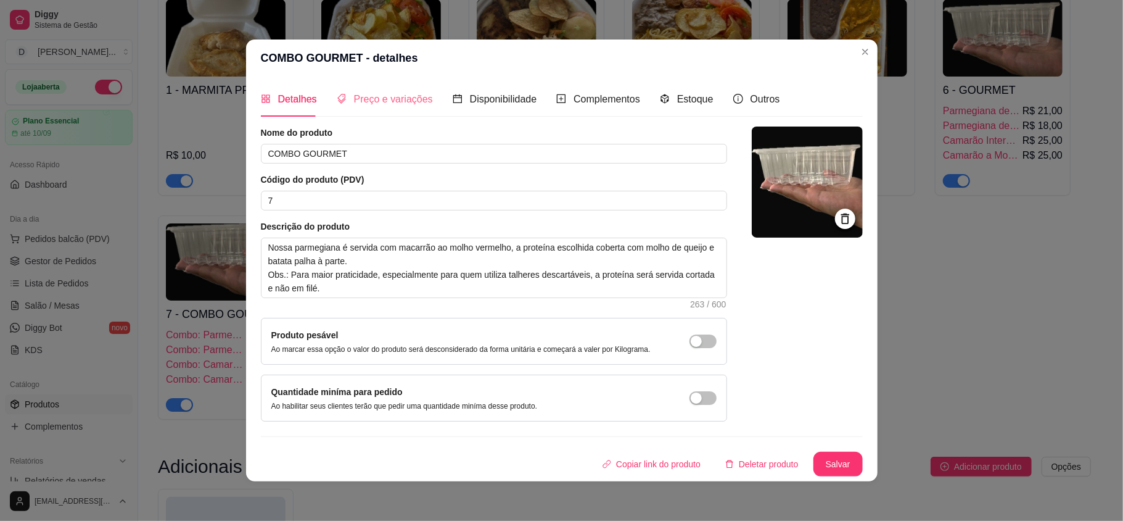
click at [376, 106] on div "Preço e variações" at bounding box center [385, 98] width 96 height 35
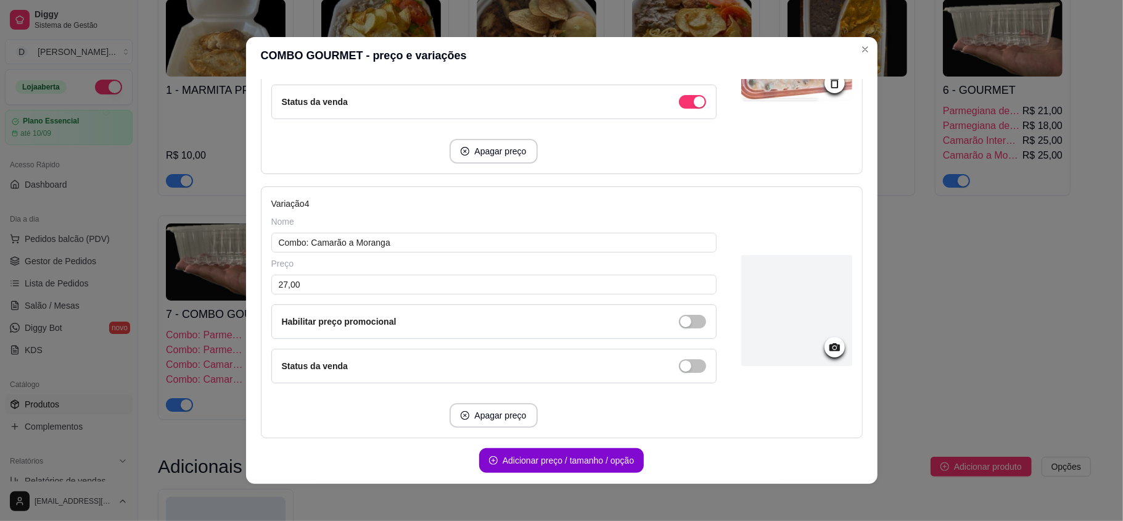
scroll to position [880, 0]
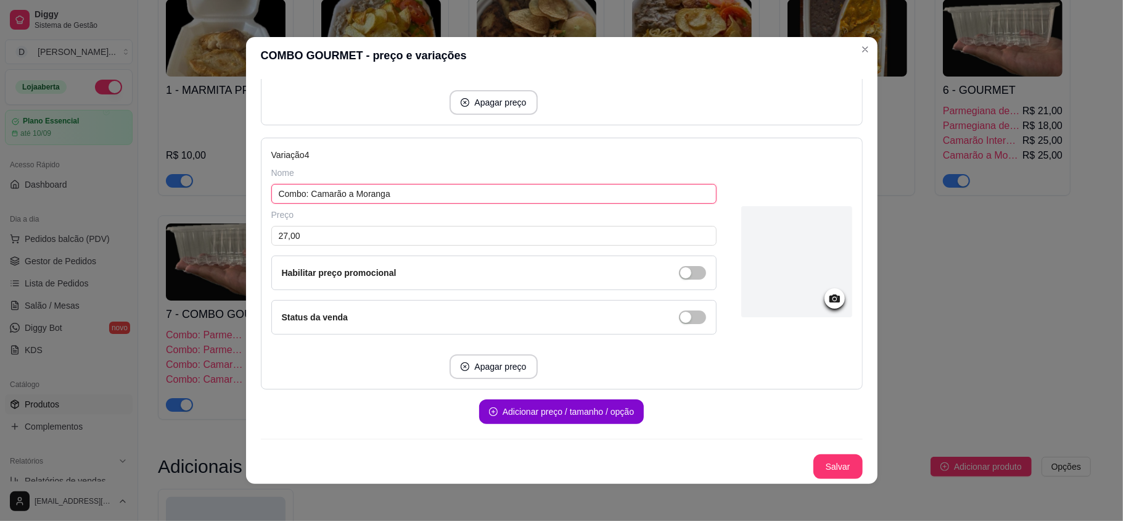
click at [360, 190] on input "Combo: Camarão a Moranga" at bounding box center [493, 194] width 445 height 20
type input "Combo: Camarão a [PERSON_NAME]"
click at [815, 459] on button "Salvar" at bounding box center [838, 467] width 48 height 24
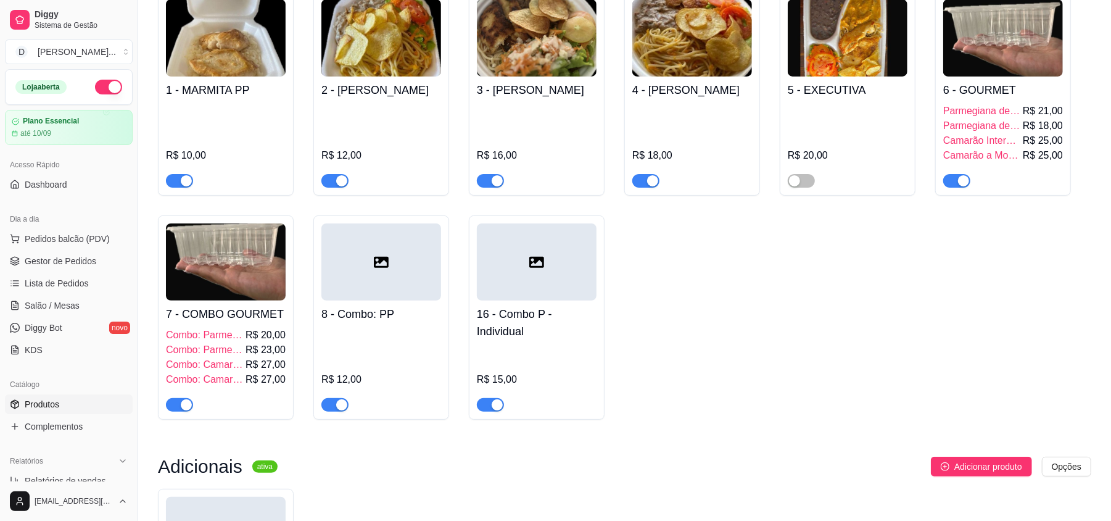
click at [950, 70] on img at bounding box center [1003, 37] width 120 height 77
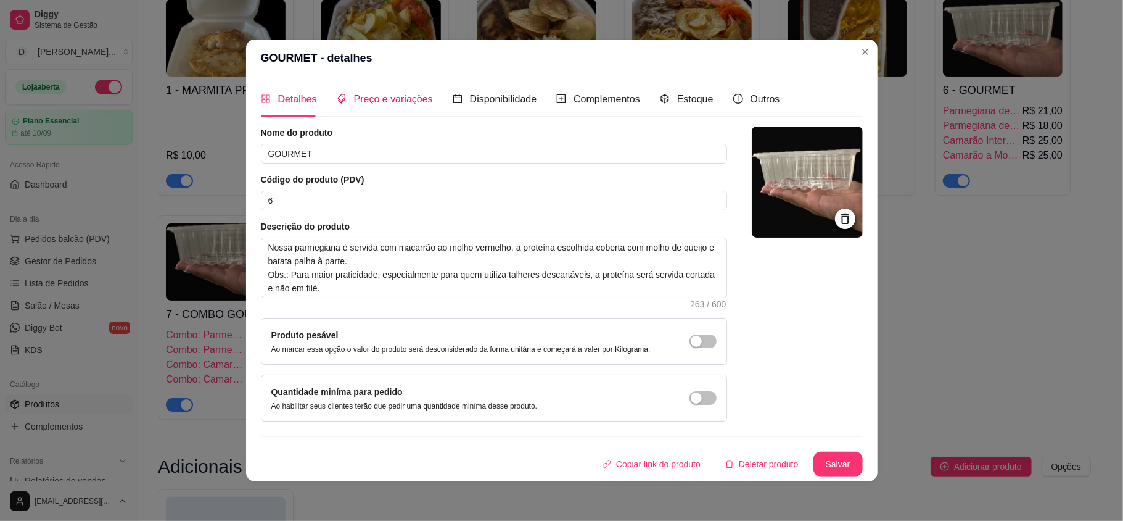
click at [373, 104] on span "Preço e variações" at bounding box center [393, 99] width 79 height 10
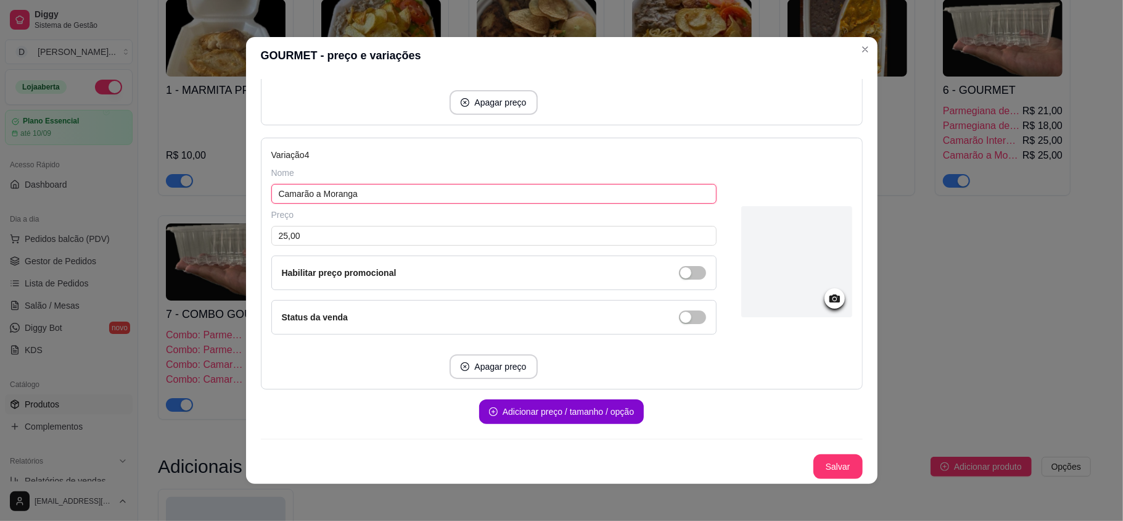
click at [338, 186] on input "Camarão a Moranga" at bounding box center [493, 194] width 445 height 20
type input "Camarão a [PERSON_NAME]"
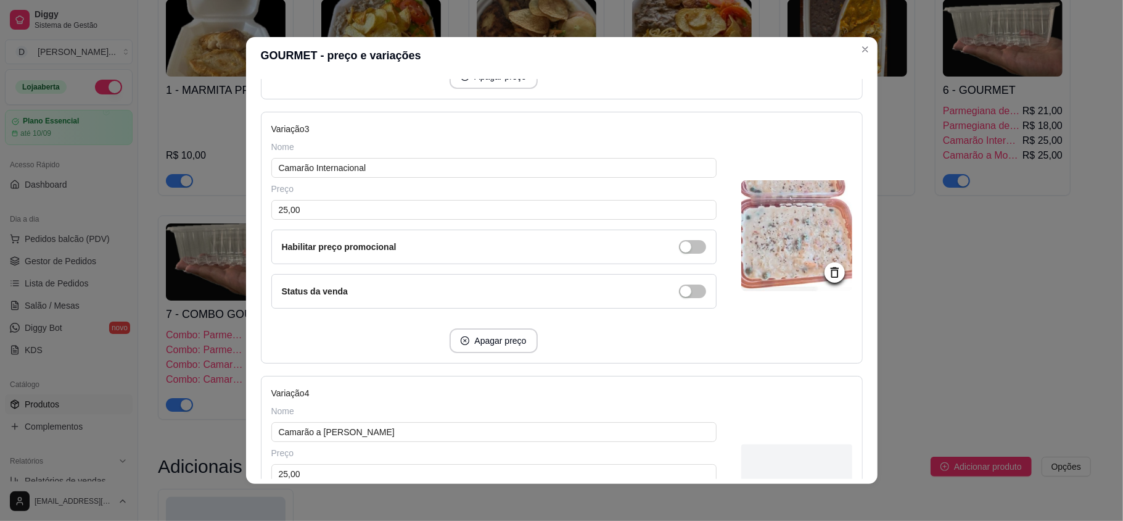
scroll to position [715, 0]
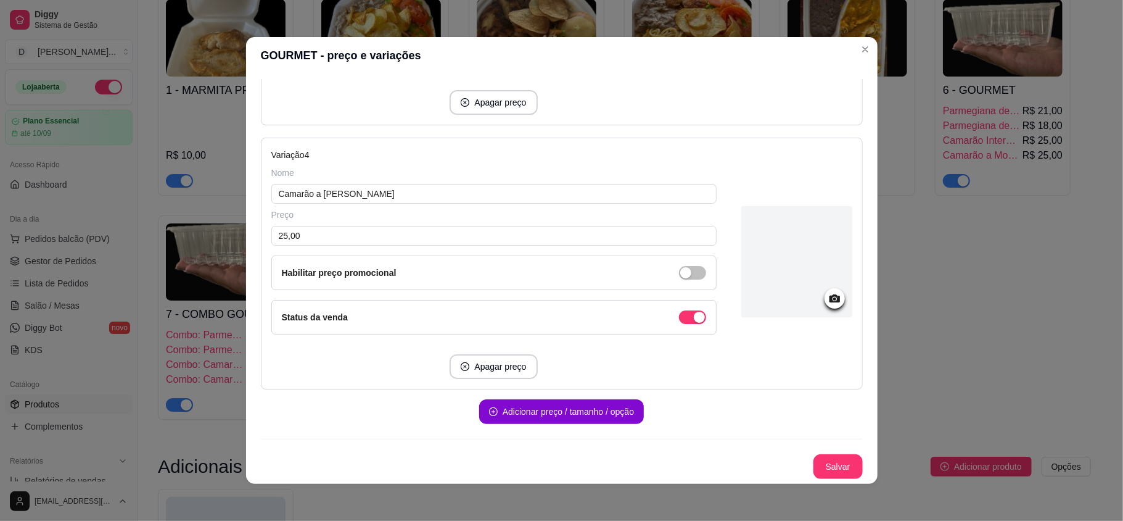
scroll to position [2, 0]
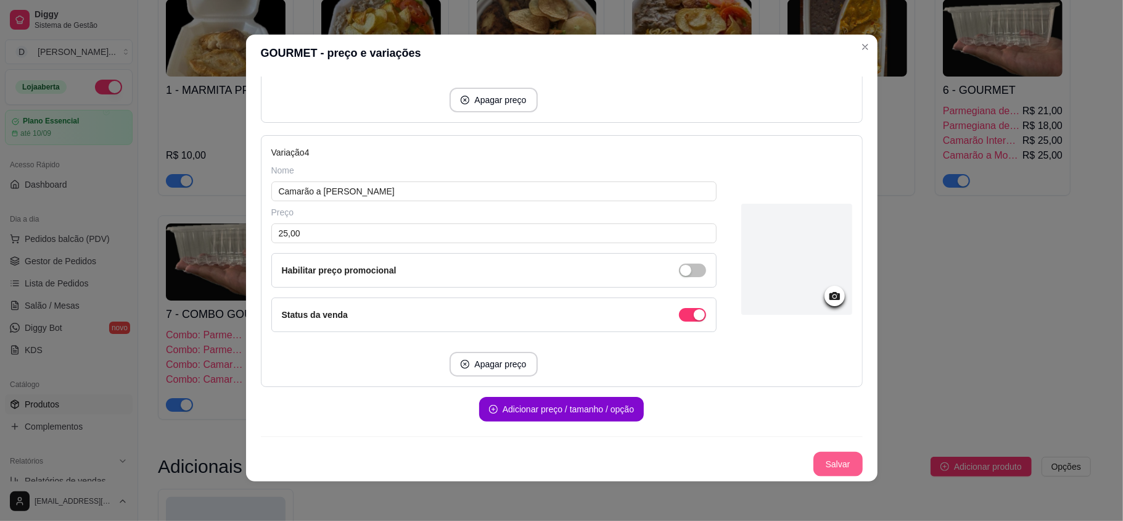
click at [838, 467] on button "Salvar" at bounding box center [838, 463] width 49 height 25
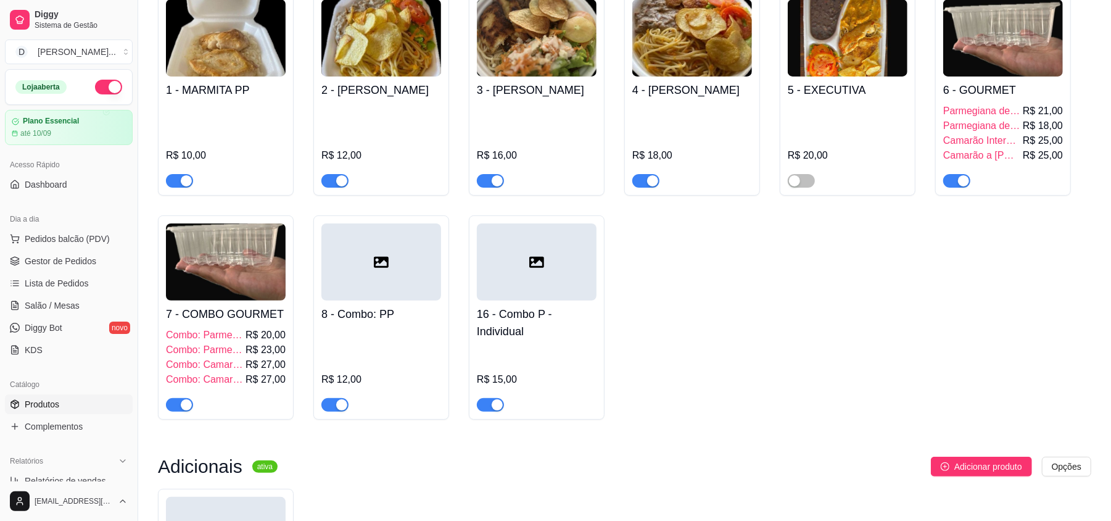
click at [992, 119] on span "Parmegiana de Frango" at bounding box center [981, 125] width 77 height 15
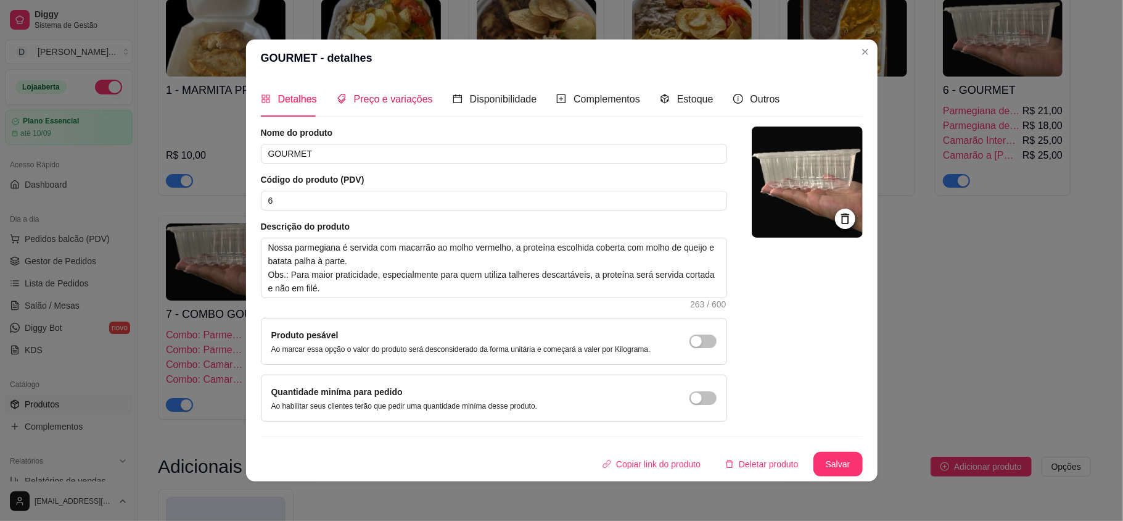
click at [398, 104] on div "Preço e variações" at bounding box center [385, 98] width 96 height 15
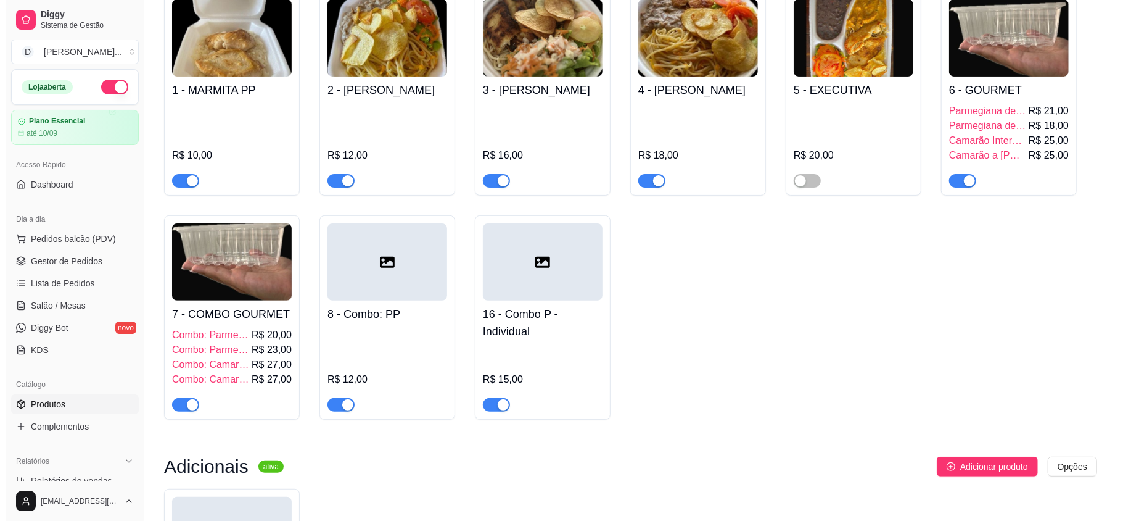
scroll to position [0, 0]
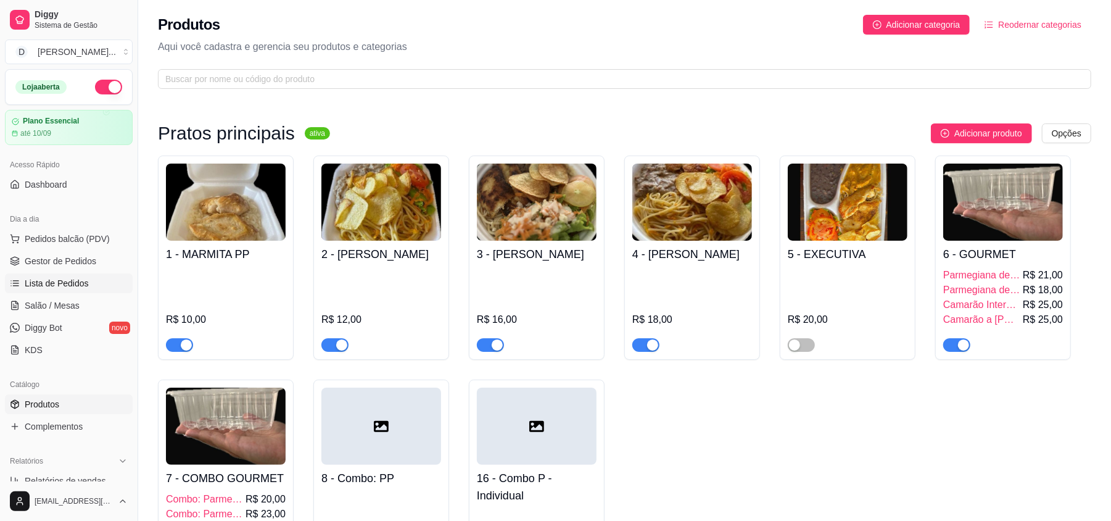
click at [63, 276] on link "Lista de Pedidos" at bounding box center [69, 283] width 128 height 20
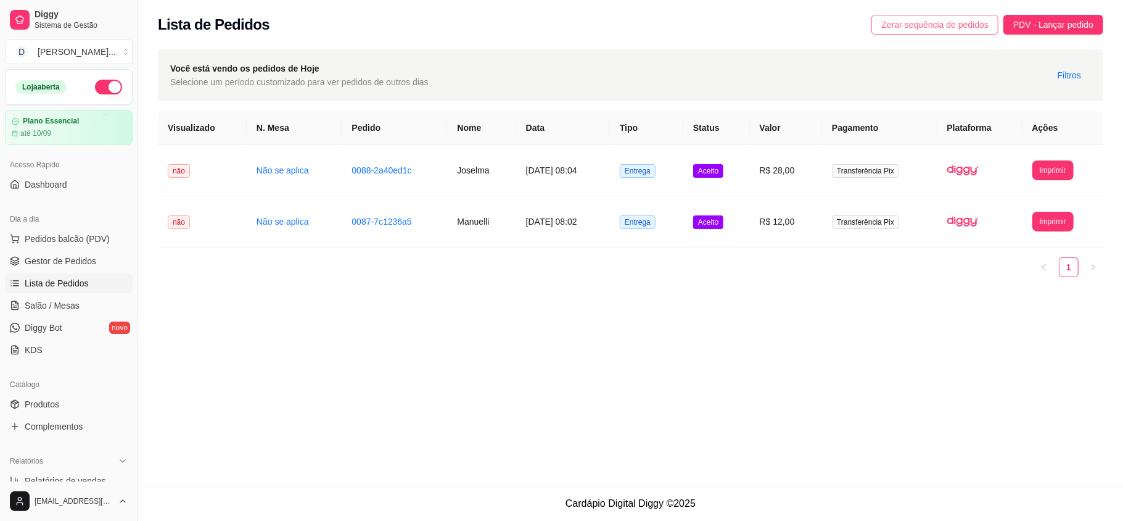
click at [961, 28] on span "Zerar sequência de pedidos" at bounding box center [934, 25] width 107 height 14
click at [62, 180] on span "Dashboard" at bounding box center [46, 184] width 43 height 12
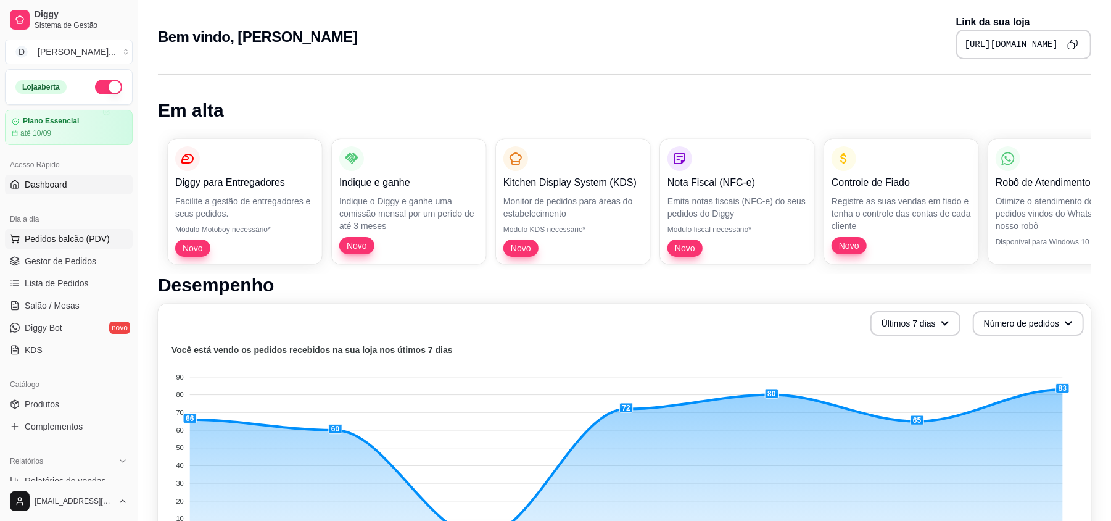
click at [42, 242] on span "Pedidos balcão (PDV)" at bounding box center [67, 239] width 85 height 12
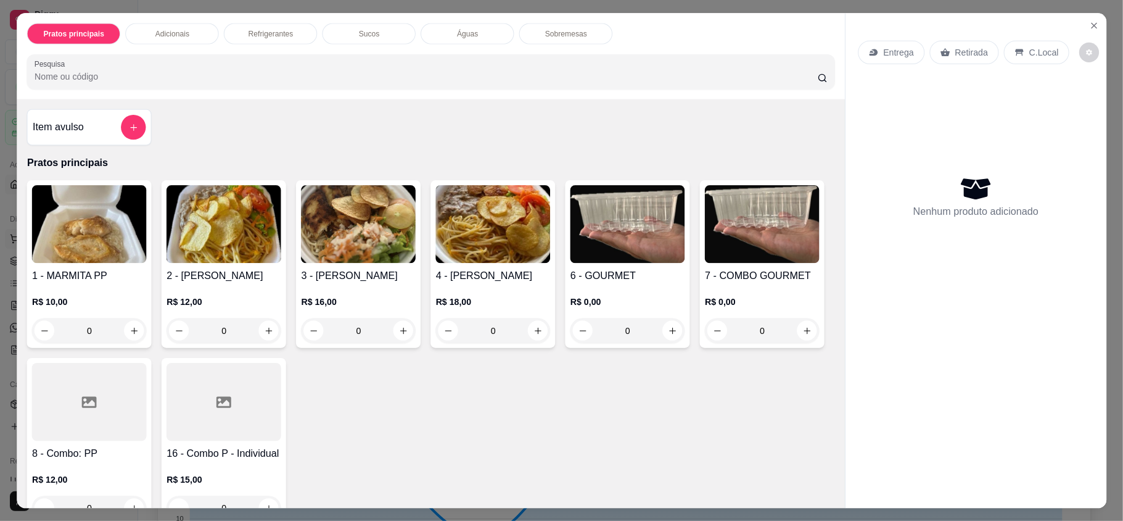
click at [42, 255] on img at bounding box center [89, 224] width 115 height 78
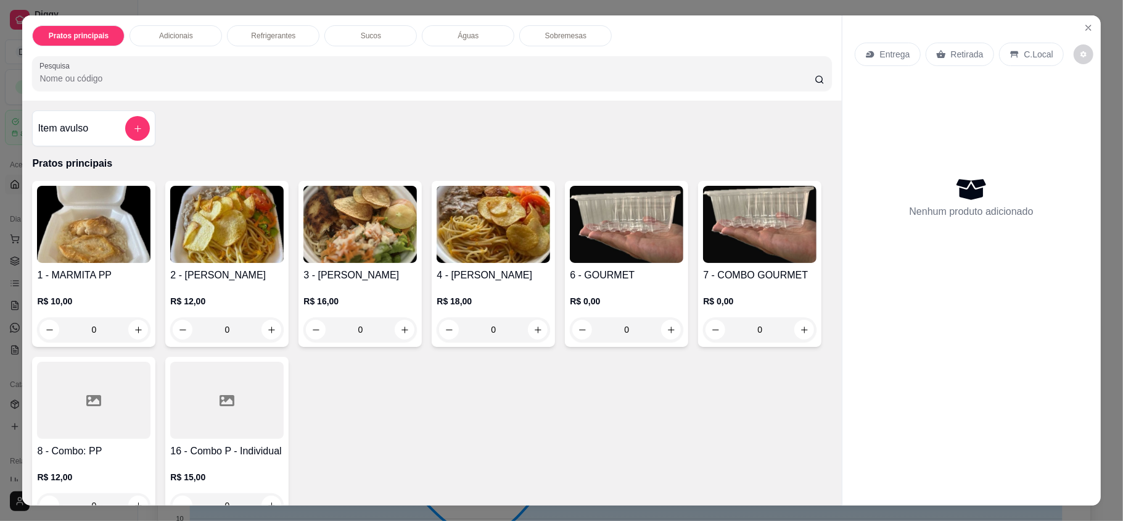
click at [0, 262] on div "Pratos principais Adicionais Refrigerantes Sucos Águas Sobremesas Pesquisa Item…" at bounding box center [561, 260] width 1123 height 521
click at [65, 272] on h4 "1 - MARMITA PP" at bounding box center [93, 275] width 113 height 15
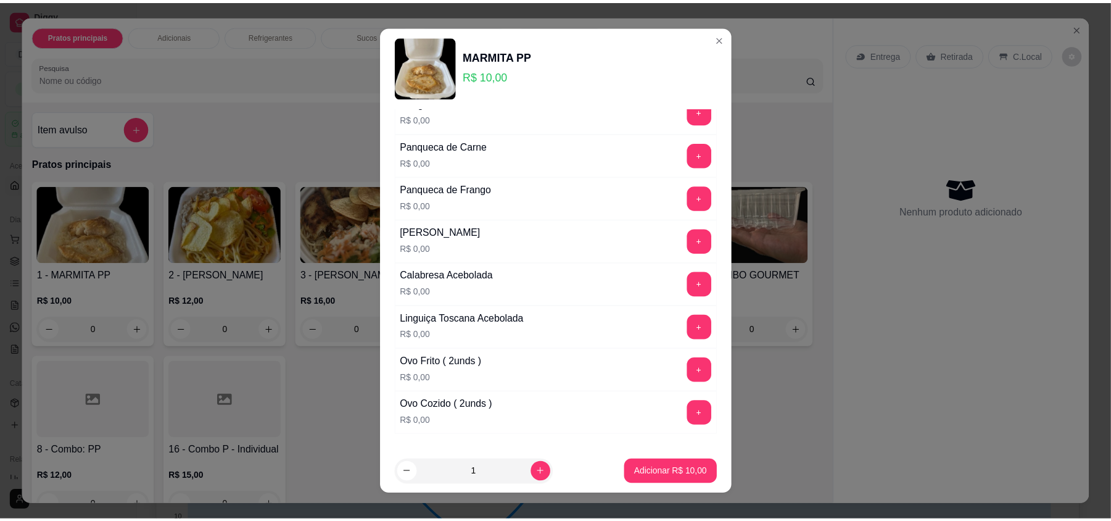
scroll to position [107, 0]
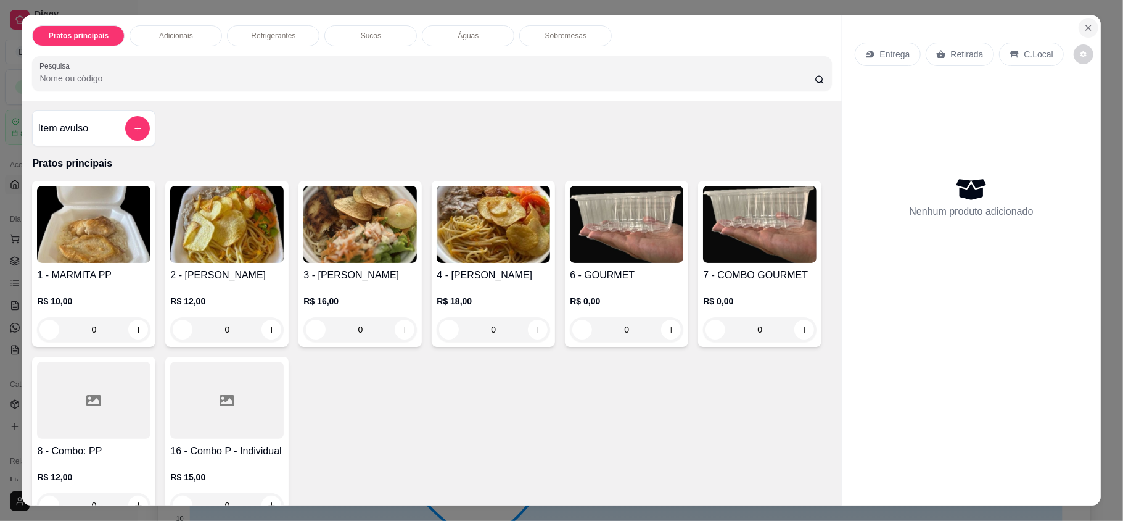
click at [1084, 25] on icon "Close" at bounding box center [1089, 28] width 10 height 10
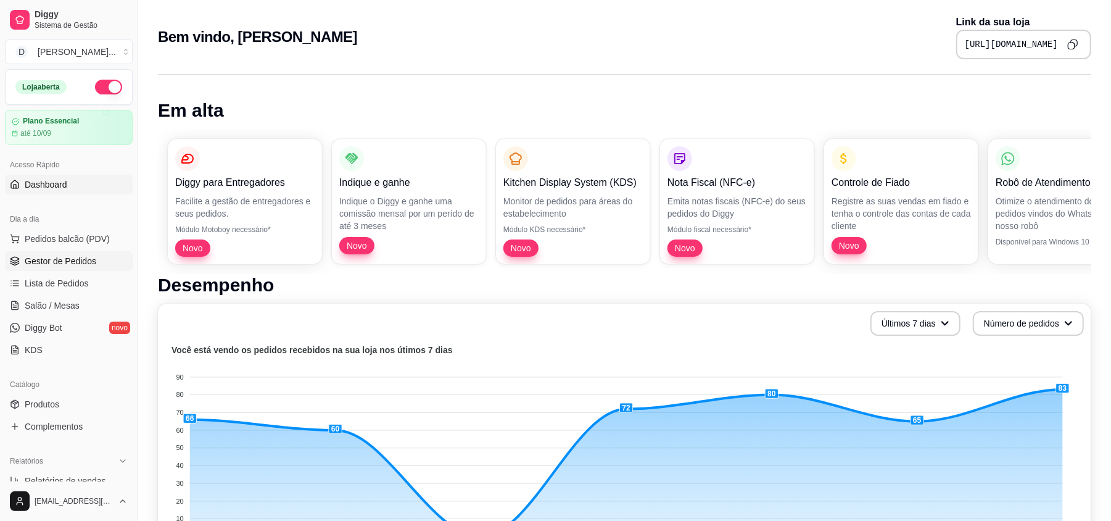
click at [60, 269] on link "Gestor de Pedidos" at bounding box center [69, 261] width 128 height 20
